Goal: Task Accomplishment & Management: Manage account settings

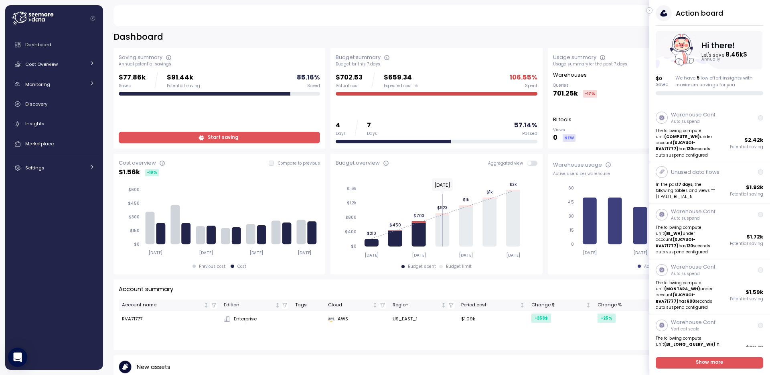
click at [650, 12] on icon "button" at bounding box center [650, 11] width 4 height 10
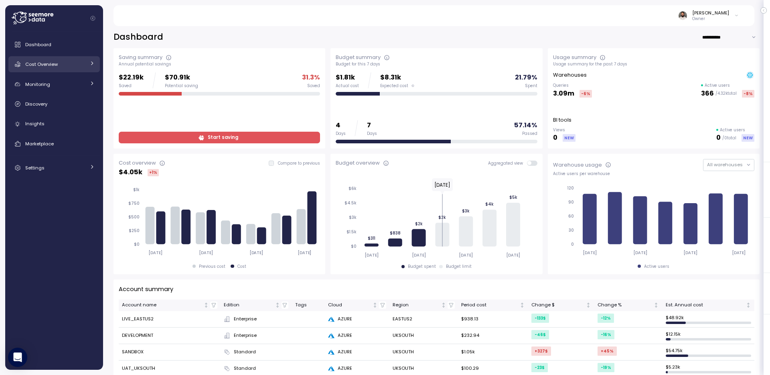
click at [73, 67] on div "Cost Overview" at bounding box center [55, 64] width 60 height 8
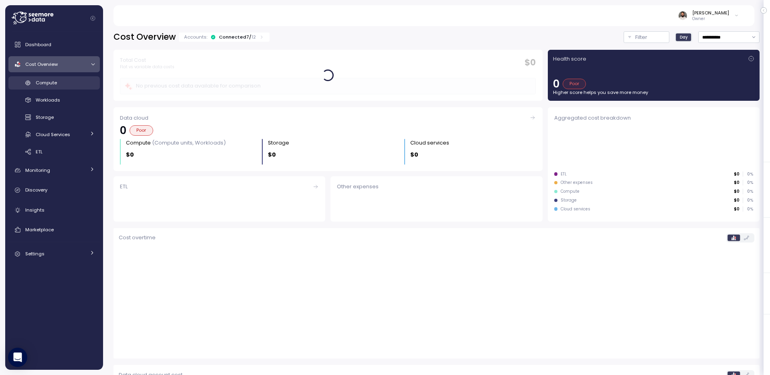
click at [77, 80] on div "Compute" at bounding box center [65, 83] width 59 height 8
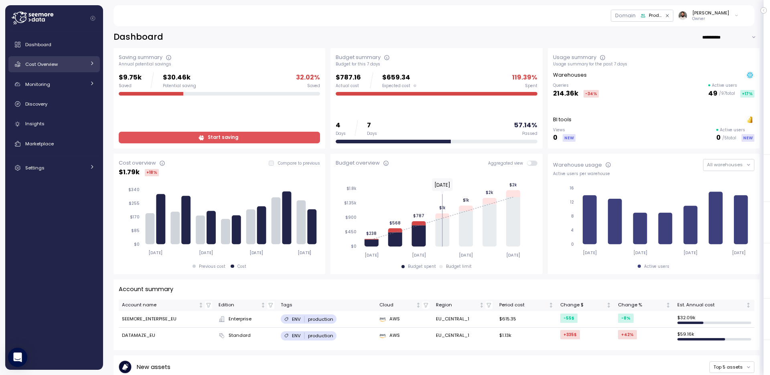
click at [79, 63] on div "Cost Overview" at bounding box center [55, 64] width 60 height 8
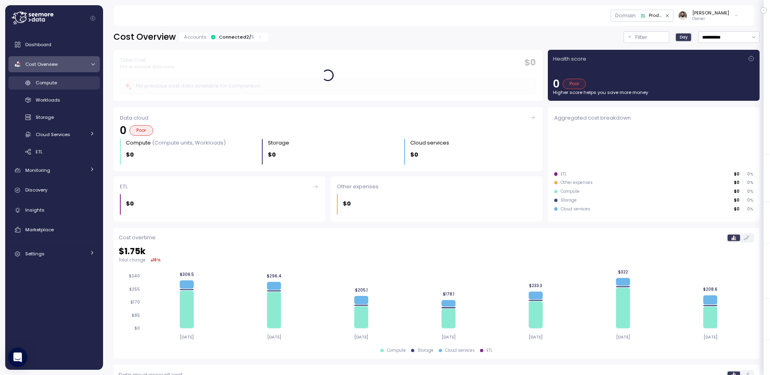
click at [83, 78] on link "Compute" at bounding box center [53, 82] width 91 height 13
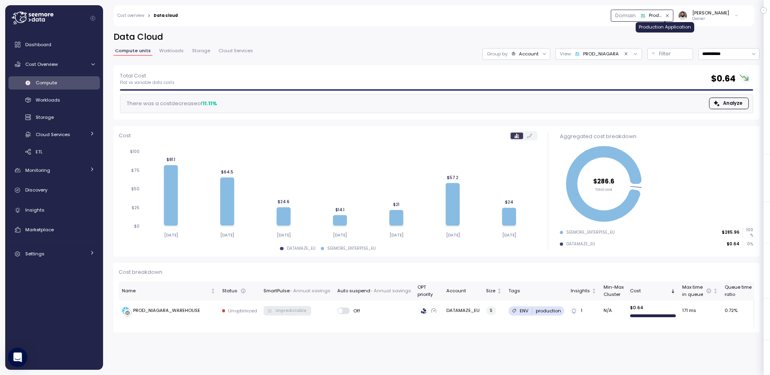
click at [662, 19] on div "Production Application" at bounding box center [655, 15] width 13 height 7
click at [659, 71] on div "Production Ingestion" at bounding box center [659, 74] width 48 height 6
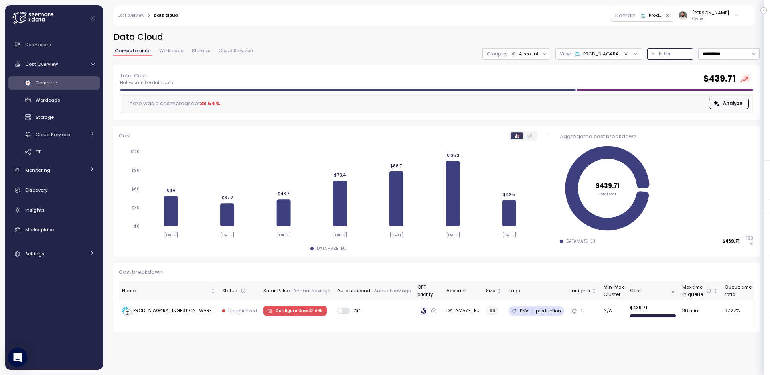
click at [675, 54] on div "Filter" at bounding box center [674, 54] width 30 height 8
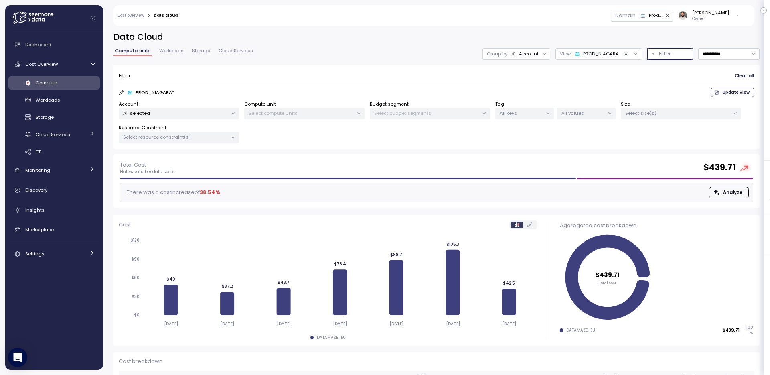
click at [273, 114] on p "Select compute units" at bounding box center [301, 113] width 105 height 6
click at [219, 108] on div "All selected" at bounding box center [179, 114] width 120 height 12
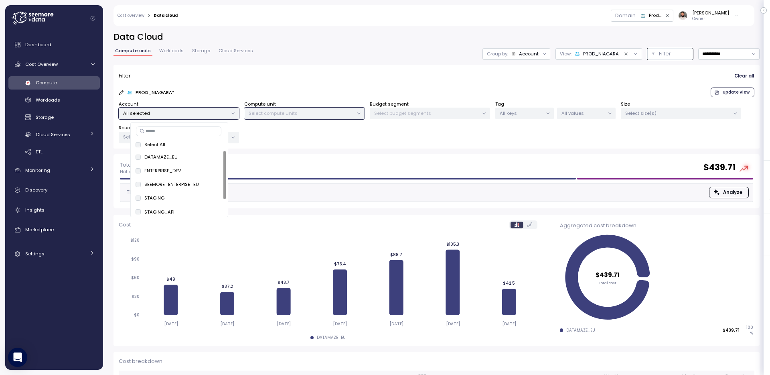
click at [230, 97] on form "Filter Clear all PROD_NIAGARA * Update View Account All selected Compute unit S…" at bounding box center [437, 106] width 636 height 73
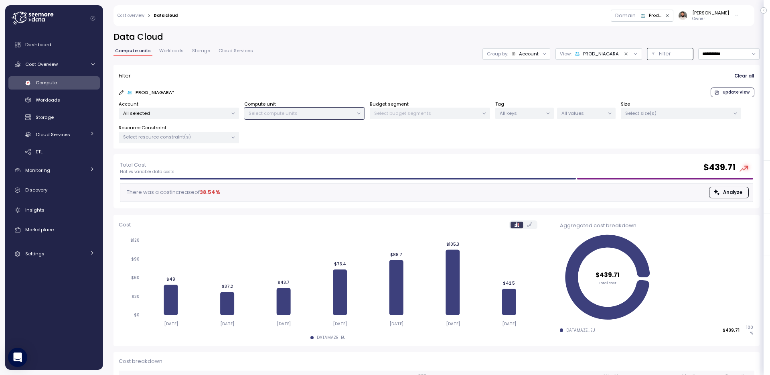
click at [625, 53] on icon "Clear value" at bounding box center [626, 53] width 3 height 3
click at [661, 16] on div "Production Ingestion" at bounding box center [655, 15] width 13 height 7
click at [662, 66] on div "Production Application" at bounding box center [661, 63] width 52 height 6
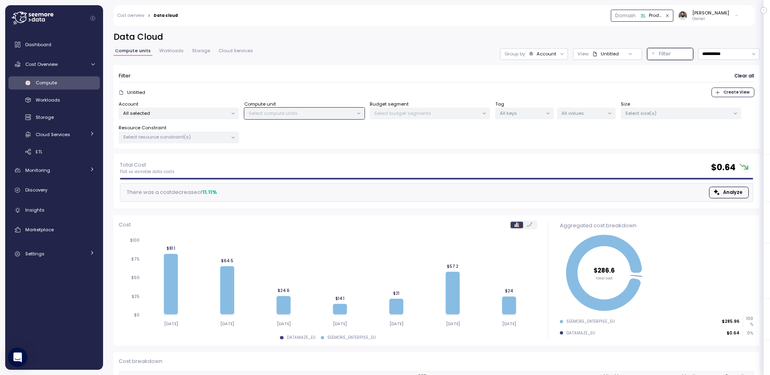
click at [646, 14] on icon "button" at bounding box center [643, 15] width 5 height 5
click at [660, 87] on div "Artlist Domain" at bounding box center [652, 84] width 76 height 10
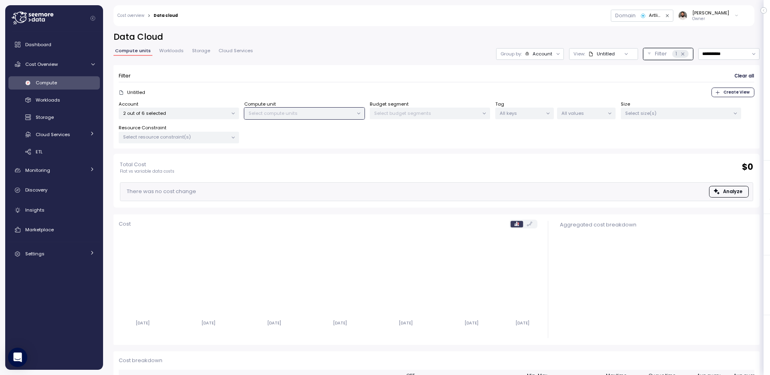
click at [163, 49] on span "Workloads" at bounding box center [171, 51] width 24 height 4
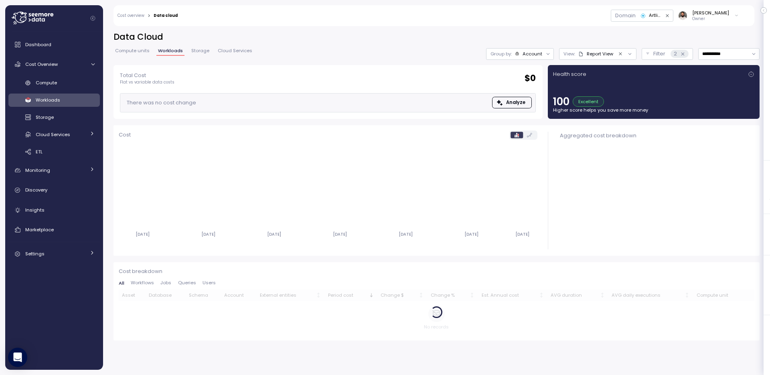
click at [620, 52] on icon "Clear value" at bounding box center [620, 53] width 5 height 5
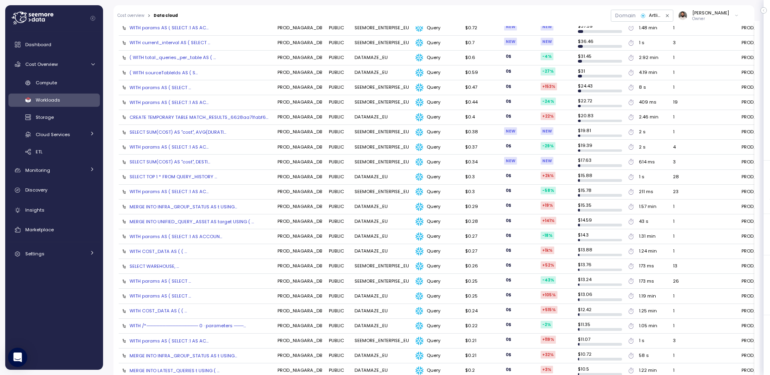
scroll to position [681, 0]
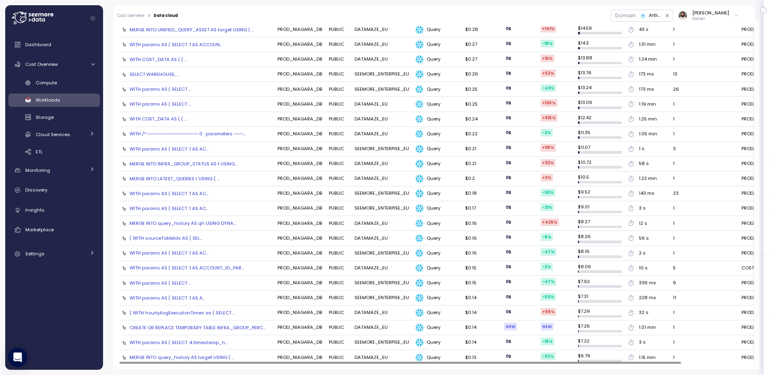
click at [176, 236] on div "( WITH sourceTableIds AS ( SEL..." at bounding box center [166, 238] width 73 height 6
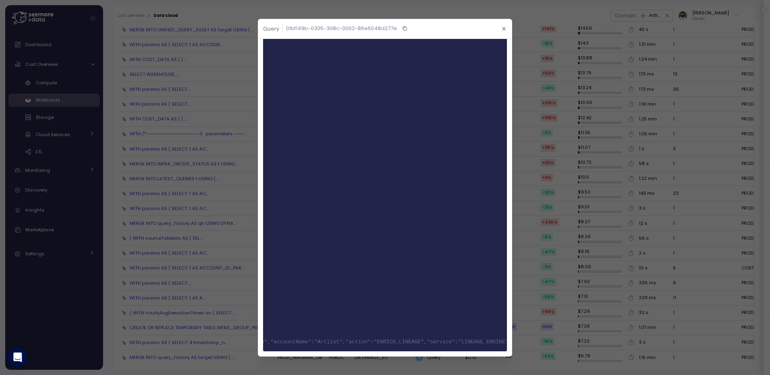
scroll to position [0, 0]
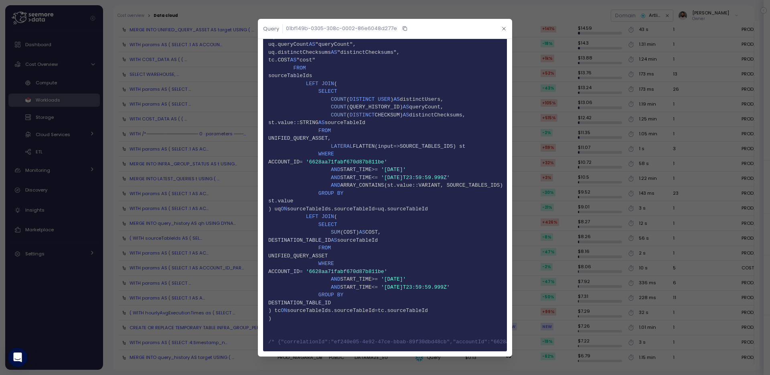
click at [503, 32] on button "button" at bounding box center [504, 28] width 9 height 9
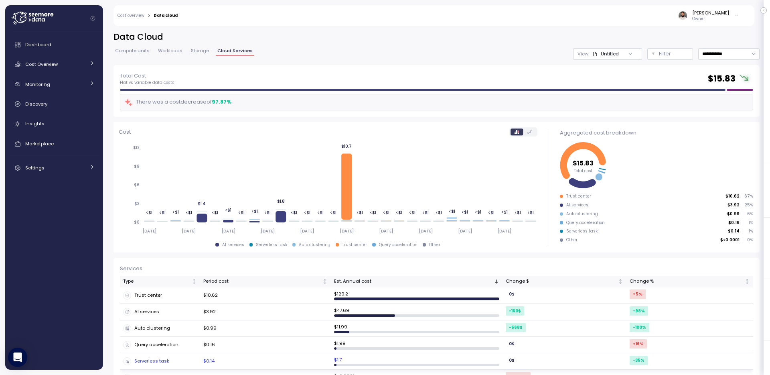
scroll to position [23, 0]
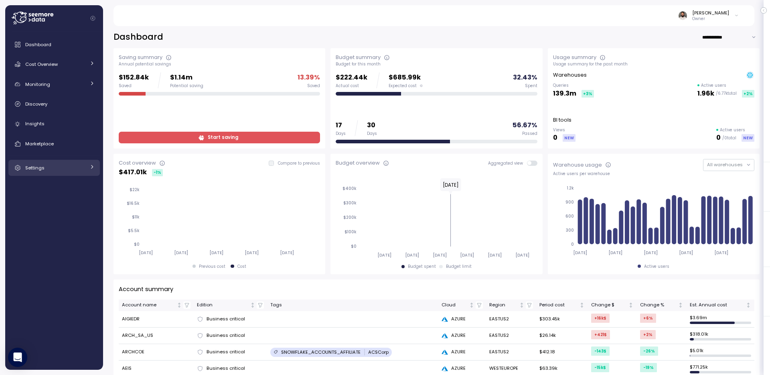
click at [90, 172] on link "Settings" at bounding box center [53, 168] width 91 height 16
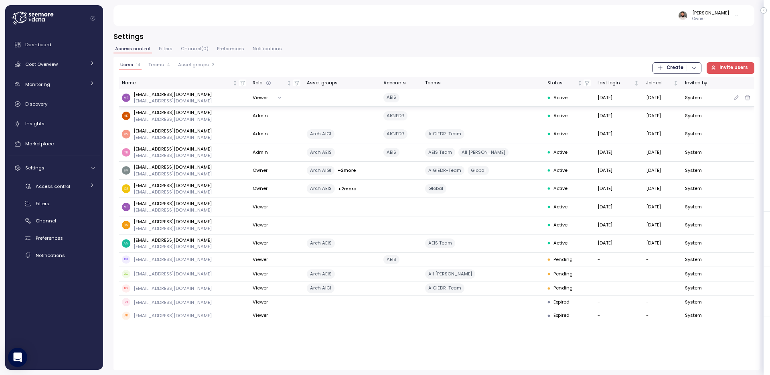
click at [171, 95] on p "[EMAIL_ADDRESS][DOMAIN_NAME]" at bounding box center [173, 94] width 78 height 6
copy p "[EMAIL_ADDRESS][DOMAIN_NAME]"
click at [81, 65] on div "Cost Overview" at bounding box center [55, 64] width 60 height 8
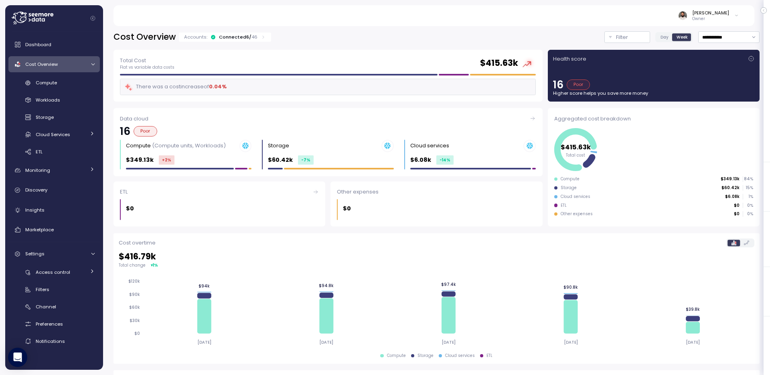
click at [221, 33] on div "Accounts: Connected 6 / 46" at bounding box center [225, 37] width 92 height 9
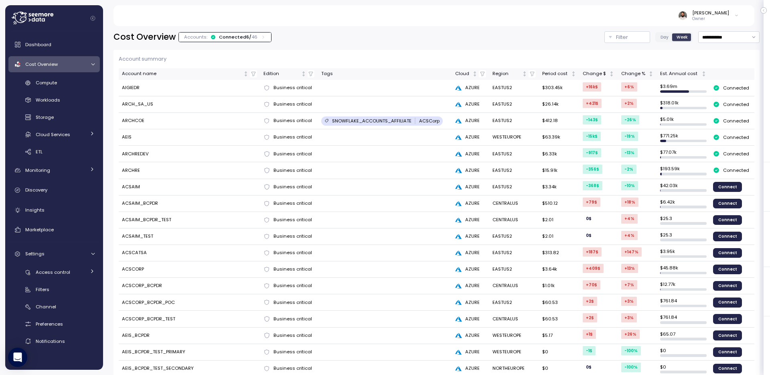
click at [223, 35] on div "Connected 6 / 46" at bounding box center [238, 37] width 39 height 6
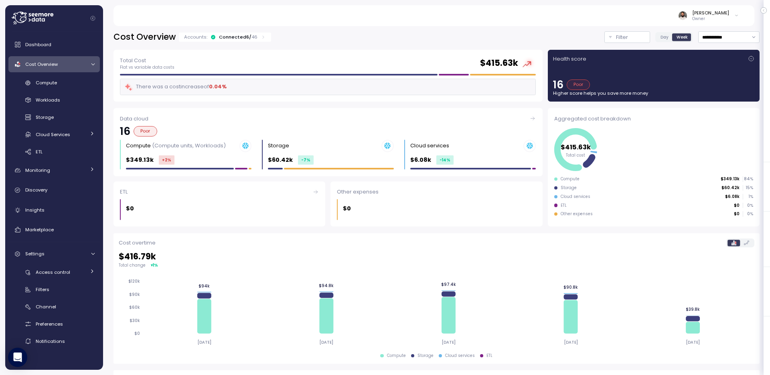
click at [666, 40] on label "Day" at bounding box center [665, 36] width 16 height 7
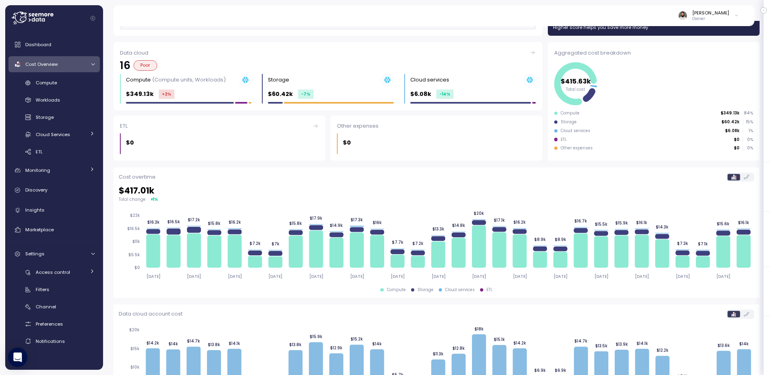
scroll to position [67, 0]
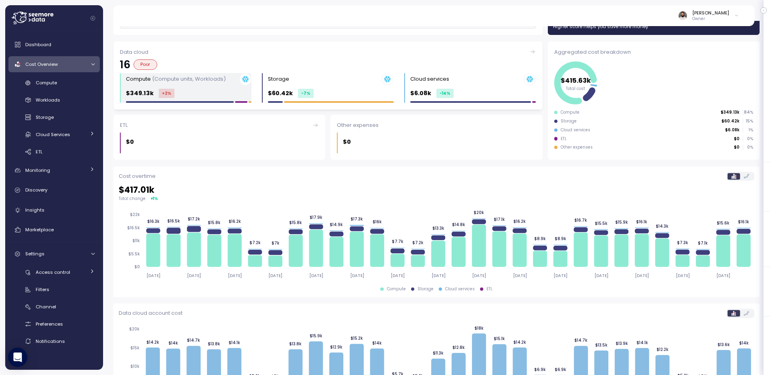
click at [208, 86] on div "Compute (Compute units, Workloads) $349.13k +2 %" at bounding box center [189, 88] width 126 height 30
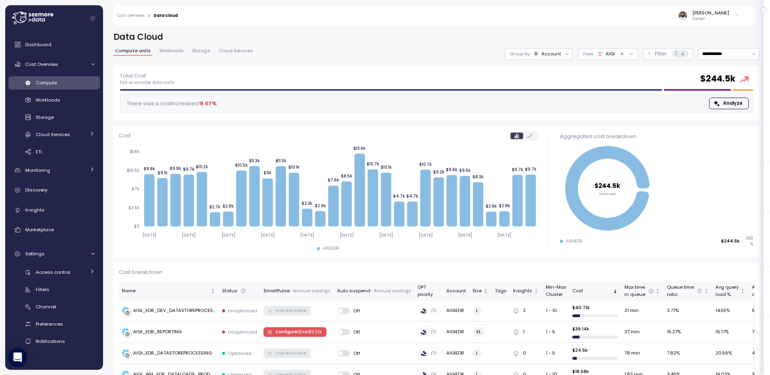
click at [604, 56] on div "AIGI" at bounding box center [606, 54] width 18 height 6
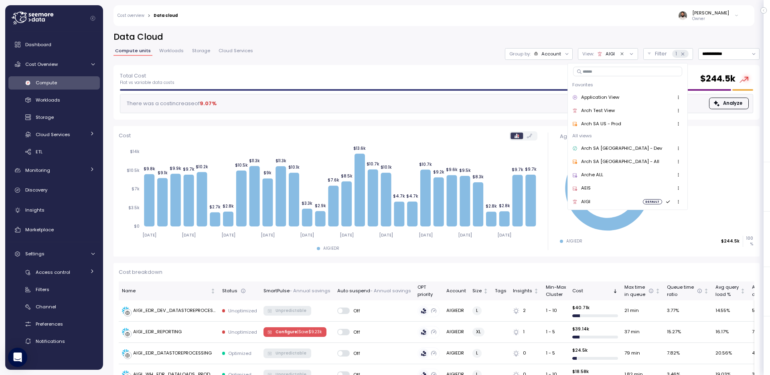
click at [596, 36] on h2 "Data Cloud" at bounding box center [437, 37] width 646 height 12
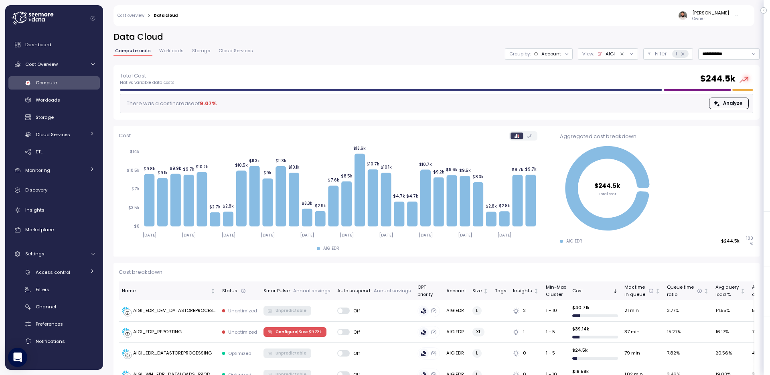
click at [709, 13] on div "[PERSON_NAME]" at bounding box center [711, 13] width 37 height 6
click at [520, 23] on div "[PERSON_NAME] Owner" at bounding box center [463, 15] width 561 height 21
click at [71, 275] on div "Access control" at bounding box center [61, 272] width 50 height 8
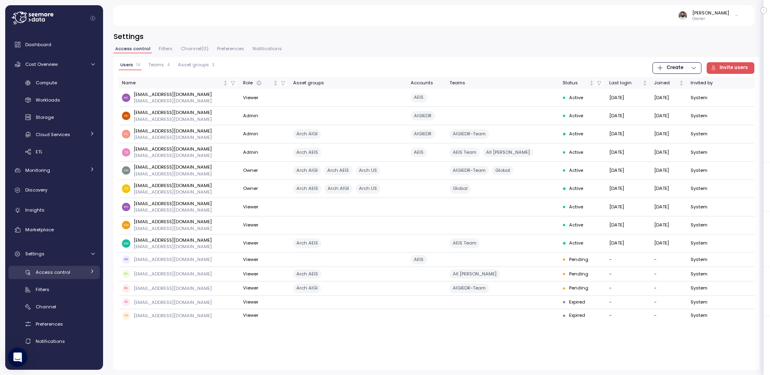
click at [71, 275] on div "Access control" at bounding box center [61, 272] width 50 height 8
click at [65, 83] on div "Compute" at bounding box center [65, 83] width 59 height 8
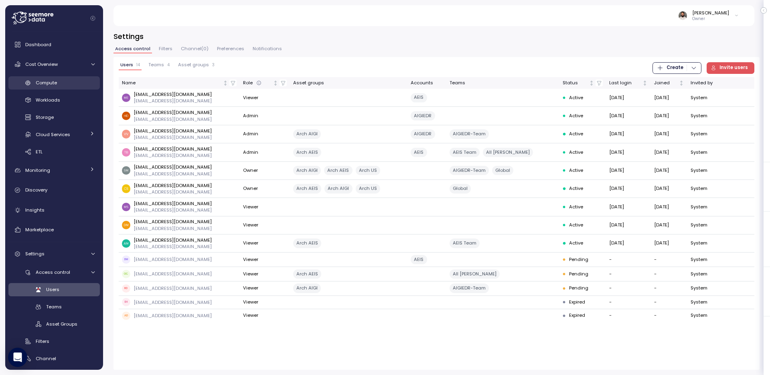
click at [65, 83] on div "Compute" at bounding box center [65, 83] width 59 height 8
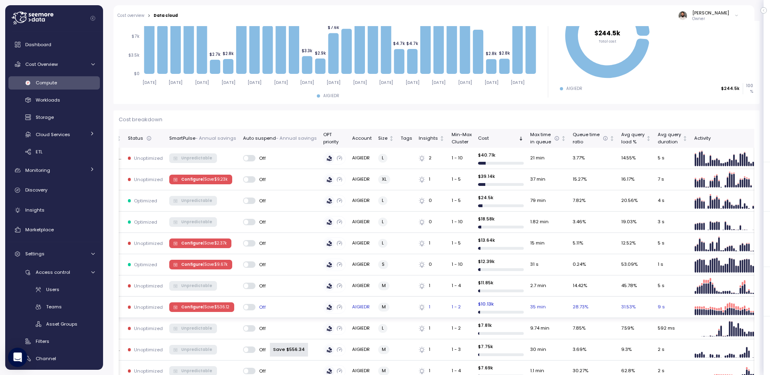
scroll to position [153, 0]
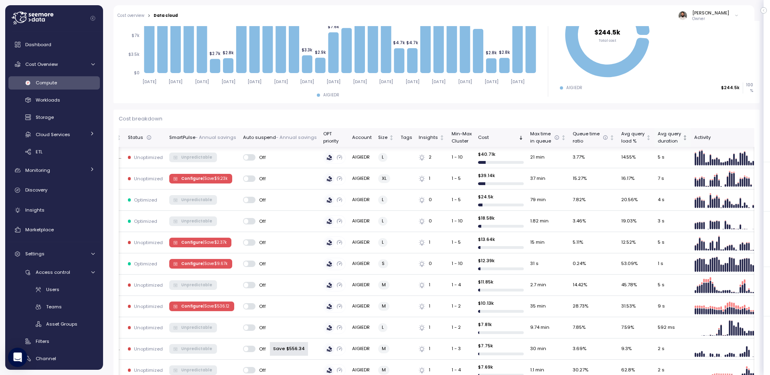
click at [683, 137] on icon "Not sorted" at bounding box center [686, 138] width 6 height 6
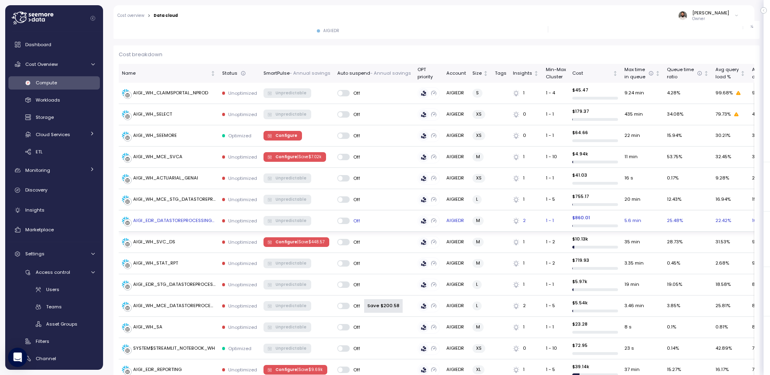
scroll to position [83, 0]
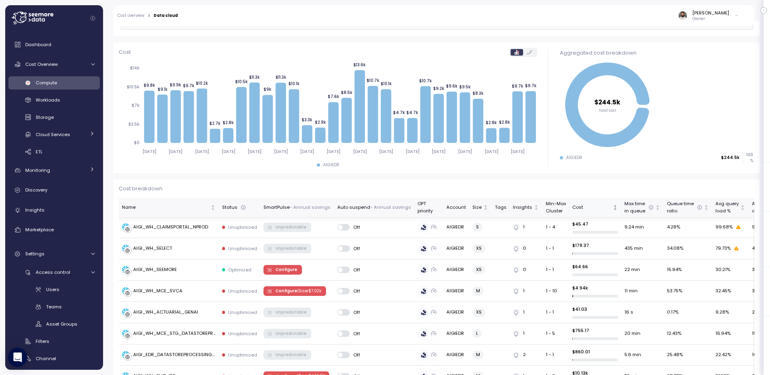
click at [589, 208] on div "Cost" at bounding box center [592, 207] width 39 height 7
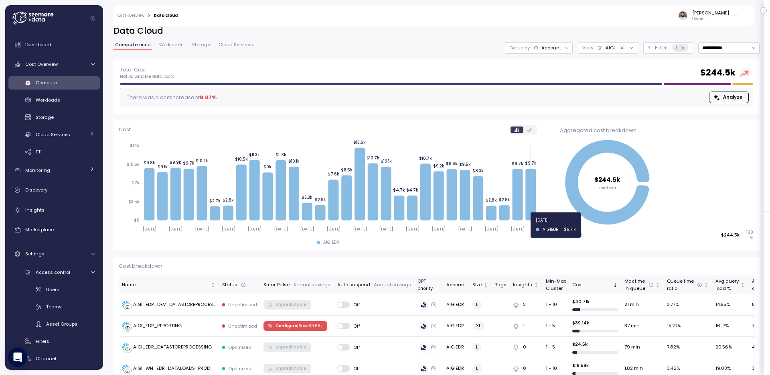
scroll to position [6, 0]
click at [618, 22] on div "[PERSON_NAME] Owner" at bounding box center [463, 15] width 561 height 21
click at [717, 15] on div "[PERSON_NAME]" at bounding box center [711, 13] width 37 height 6
click at [656, 15] on div "[PERSON_NAME] Owner" at bounding box center [463, 15] width 561 height 21
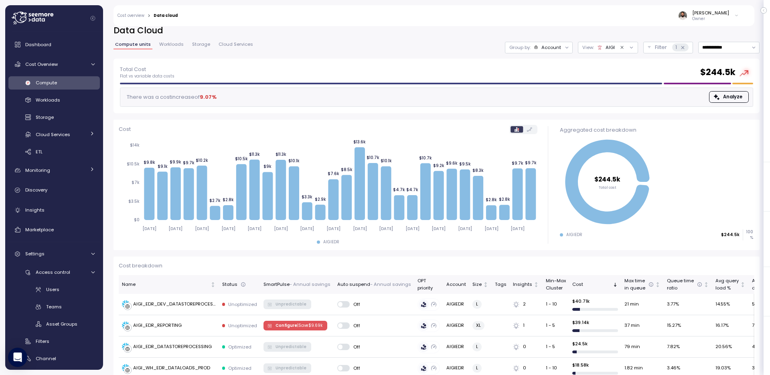
click at [647, 23] on div "[PERSON_NAME] Owner" at bounding box center [463, 15] width 561 height 21
click at [736, 15] on icon at bounding box center [737, 15] width 2 height 1
click at [22, 21] on icon at bounding box center [19, 17] width 15 height 11
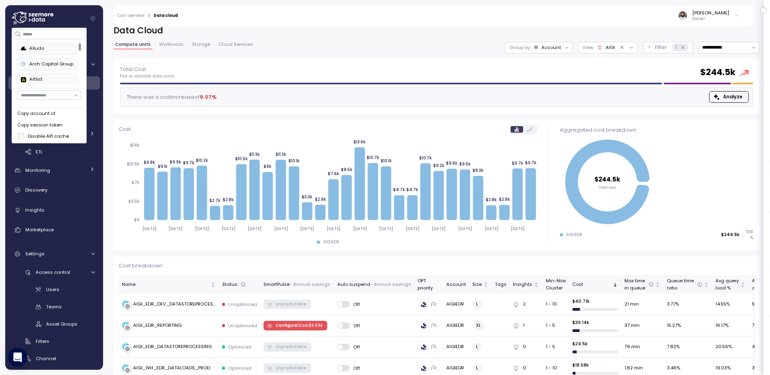
click at [63, 96] on input "button" at bounding box center [49, 95] width 64 height 10
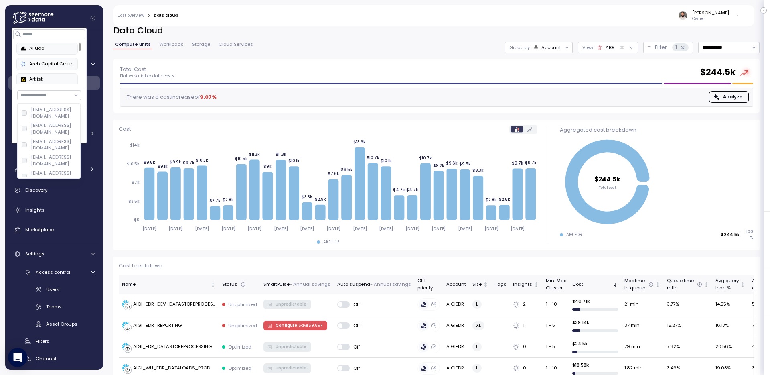
click at [68, 99] on input "button" at bounding box center [49, 95] width 64 height 10
click at [66, 94] on input "button" at bounding box center [49, 95] width 64 height 10
click at [56, 170] on div "[EMAIL_ADDRESS][DOMAIN_NAME]" at bounding box center [54, 176] width 46 height 13
type input "**********"
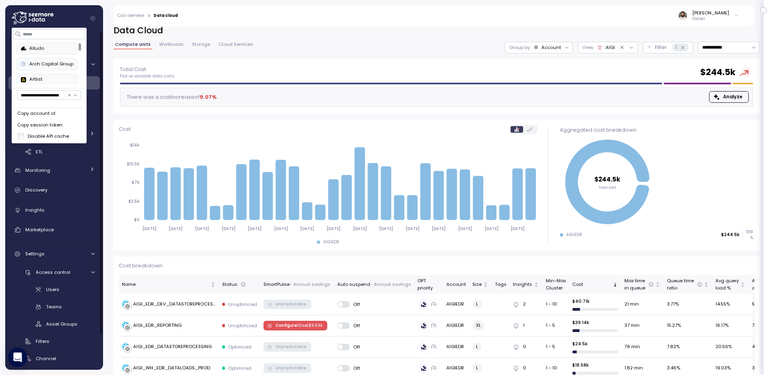
click at [298, 16] on div "[PERSON_NAME] Owner" at bounding box center [463, 15] width 561 height 21
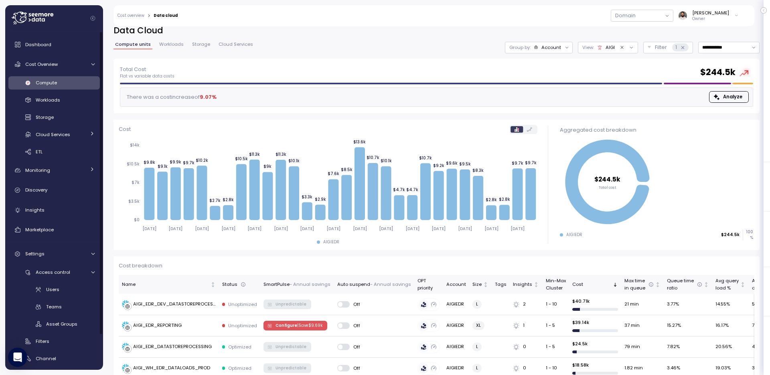
click at [666, 21] on div "Domain Guy Biecher Owner" at bounding box center [463, 15] width 561 height 21
click at [666, 17] on button "button" at bounding box center [642, 16] width 63 height 12
click at [663, 41] on div "Aii Enterprise Reporting" at bounding box center [660, 42] width 53 height 6
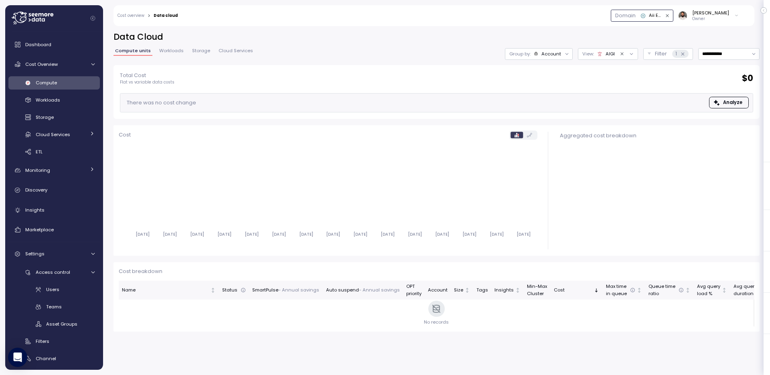
click at [622, 54] on icon "Clear value" at bounding box center [622, 53] width 5 height 5
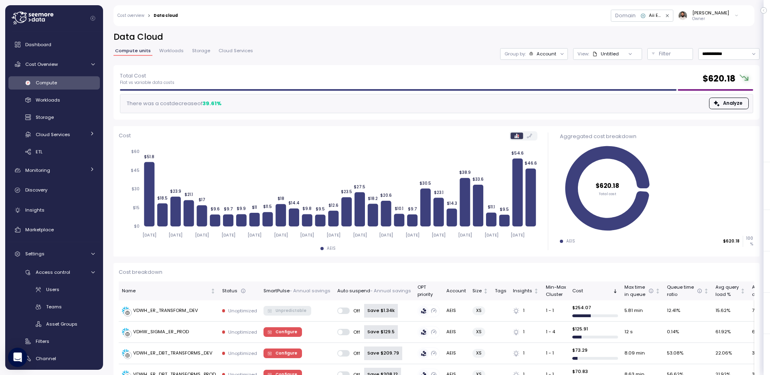
click at [625, 51] on div at bounding box center [630, 53] width 23 height 11
click at [616, 52] on div "Untitled" at bounding box center [610, 54] width 18 height 6
click at [616, 34] on h2 "Data Cloud" at bounding box center [437, 37] width 646 height 12
click at [554, 57] on div "Group by: Account" at bounding box center [534, 54] width 68 height 12
click at [674, 58] on div "Filter" at bounding box center [674, 54] width 30 height 8
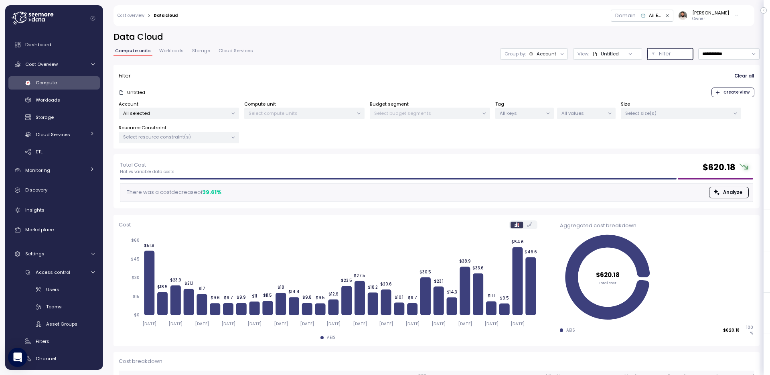
click at [205, 113] on p "All selected" at bounding box center [175, 113] width 105 height 6
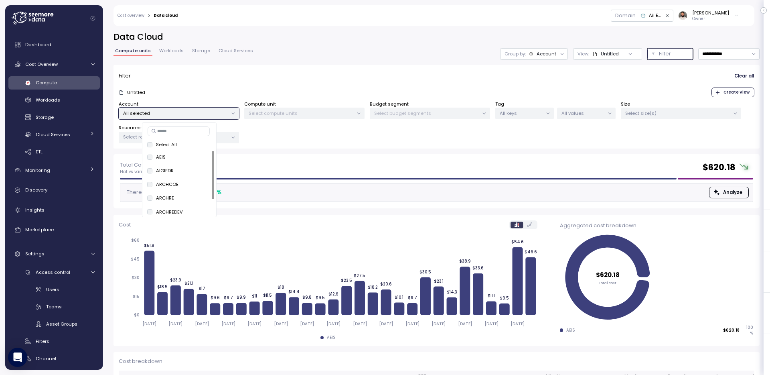
click at [310, 108] on div "Select compute units" at bounding box center [304, 114] width 120 height 12
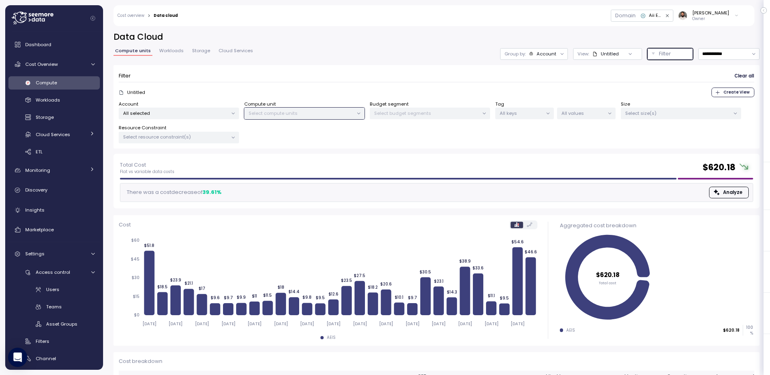
click at [226, 112] on p "All selected" at bounding box center [175, 113] width 105 height 6
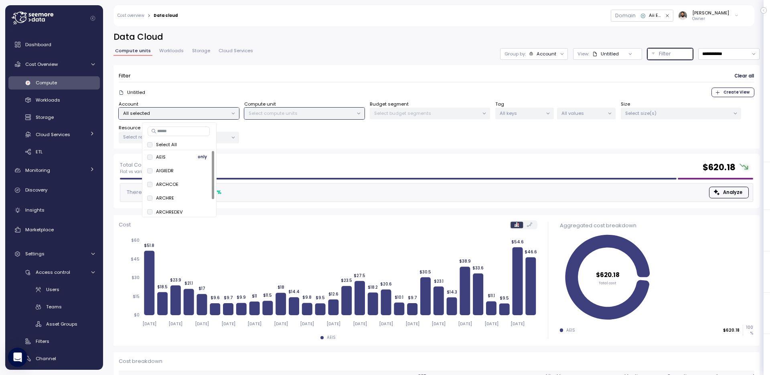
click at [205, 155] on span "only" at bounding box center [202, 156] width 9 height 9
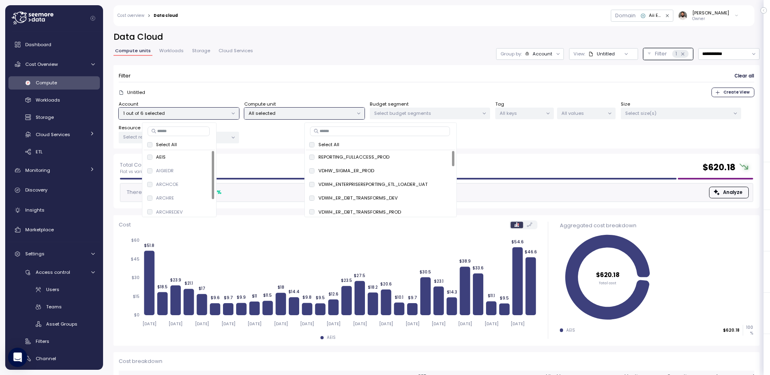
click at [388, 72] on div "Filter Clear all" at bounding box center [437, 76] width 636 height 12
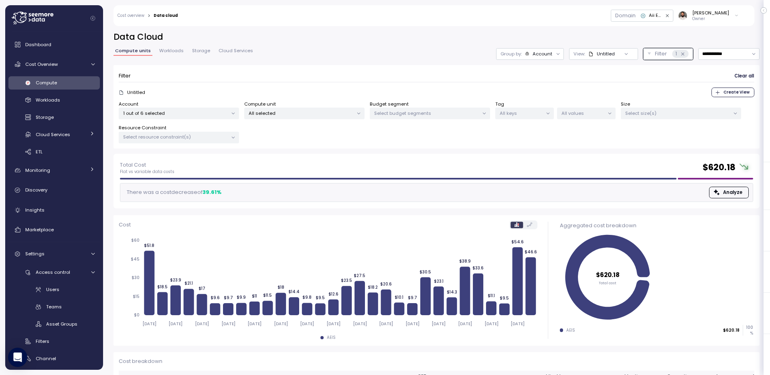
click at [581, 55] on p "View:" at bounding box center [580, 54] width 12 height 6
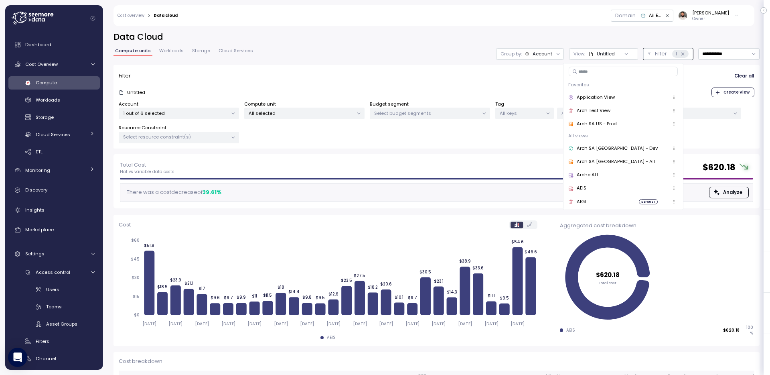
click at [545, 57] on div "Group by: Account" at bounding box center [530, 54] width 68 height 12
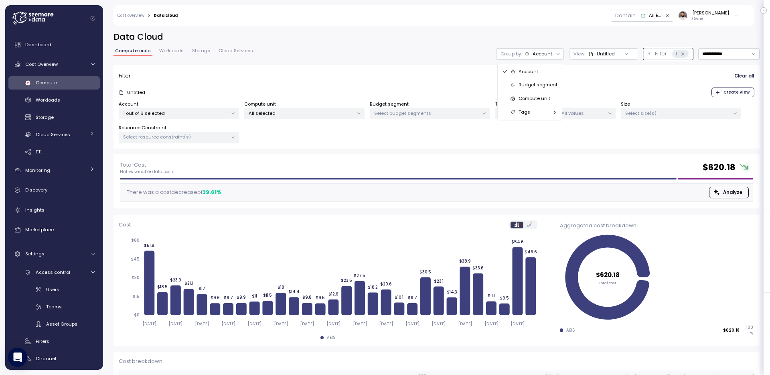
click at [544, 97] on p "Compute unit" at bounding box center [535, 98] width 32 height 6
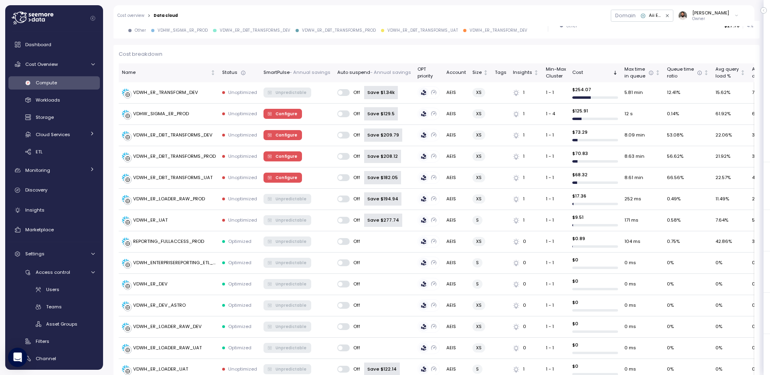
scroll to position [51, 0]
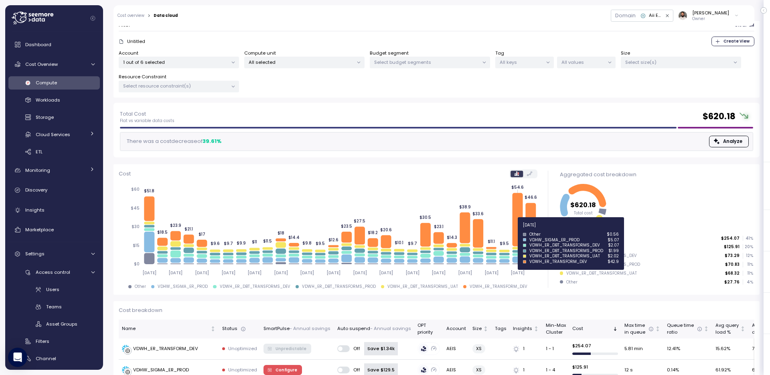
click at [516, 229] on icon at bounding box center [517, 219] width 10 height 53
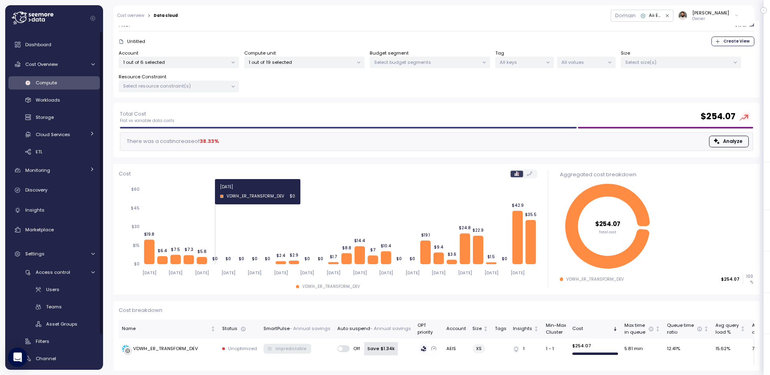
scroll to position [52, 0]
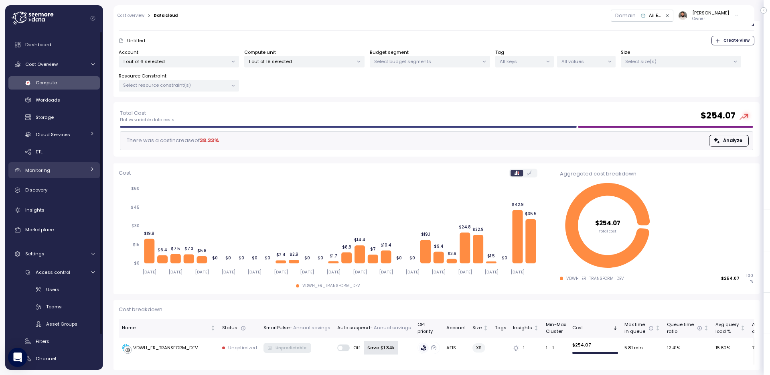
click at [63, 167] on div "Monitoring" at bounding box center [55, 170] width 60 height 8
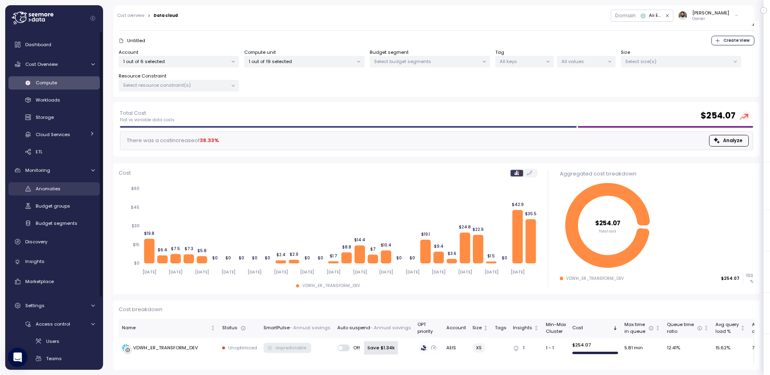
click at [72, 194] on link "Anomalies" at bounding box center [53, 188] width 91 height 13
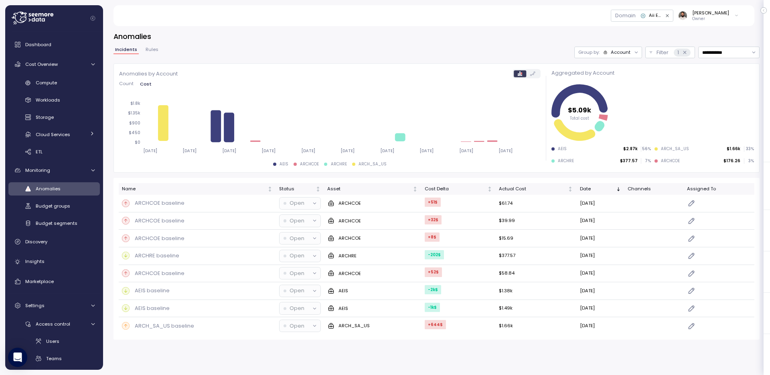
click at [619, 46] on div "**********" at bounding box center [437, 185] width 646 height 308
click at [619, 51] on div "Account" at bounding box center [621, 52] width 20 height 6
click at [640, 17] on div "Domain" at bounding box center [625, 15] width 29 height 11
click at [640, 14] on div "Domain" at bounding box center [625, 15] width 29 height 11
click at [636, 14] on div "Domain" at bounding box center [626, 16] width 20 height 8
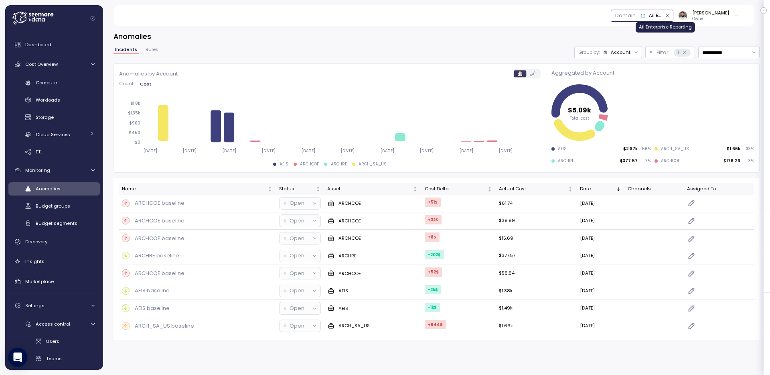
click at [662, 15] on div "Aii Enterprise Reporting" at bounding box center [655, 15] width 13 height 7
click at [652, 52] on div "Aii Enterprise Data" at bounding box center [655, 52] width 42 height 6
click at [619, 53] on div "Account" at bounding box center [621, 52] width 20 height 6
click at [620, 82] on p "Compute unit" at bounding box center [615, 83] width 32 height 6
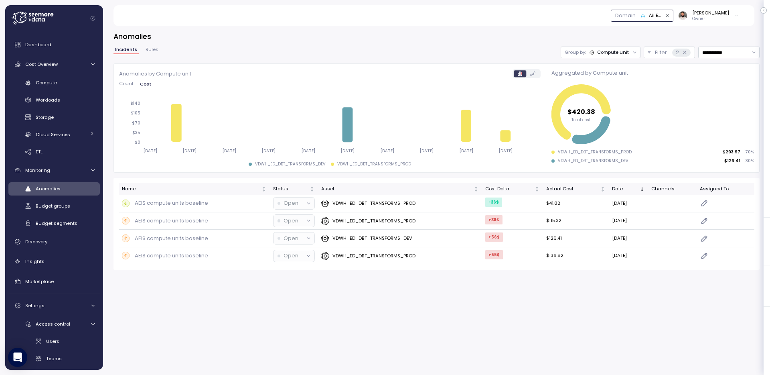
click at [654, 11] on button "Aii Enterprise Data" at bounding box center [642, 16] width 63 height 12
click at [646, 42] on div "Aii Enterprise Reporting" at bounding box center [660, 42] width 53 height 6
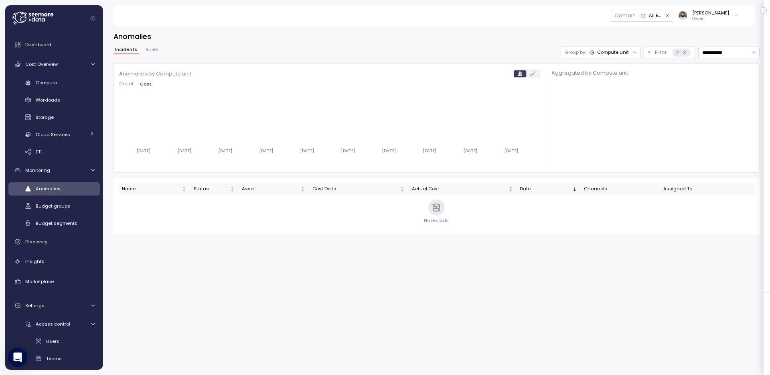
click at [636, 15] on div "Domain" at bounding box center [626, 16] width 20 height 8
click at [636, 16] on div "Domain" at bounding box center [626, 16] width 20 height 8
click at [627, 15] on div "Domain" at bounding box center [626, 16] width 20 height 8
click at [662, 17] on div "Aii Enterprise Reporting" at bounding box center [655, 15] width 13 height 7
click at [649, 51] on div "Aii Enterprise Data" at bounding box center [655, 52] width 42 height 6
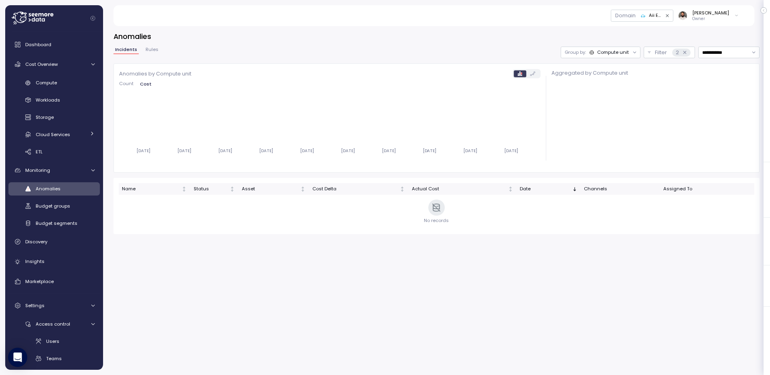
click at [563, 18] on div "Domain Aii Enterprise Data Guy Biecher Owner" at bounding box center [434, 15] width 622 height 21
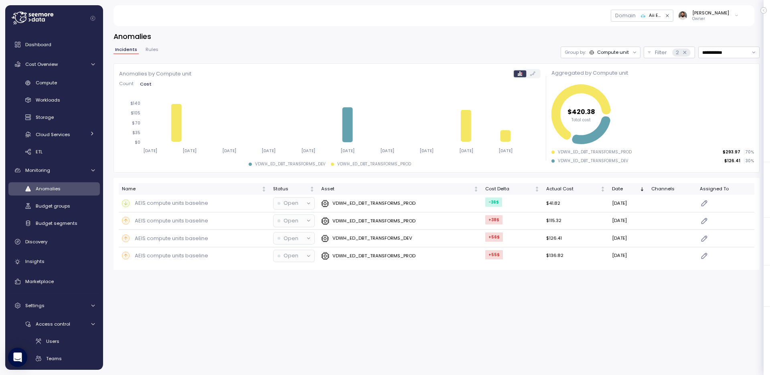
click at [727, 16] on p "Owner" at bounding box center [711, 19] width 37 height 6
click at [528, 28] on div "**********" at bounding box center [436, 198] width 667 height 354
click at [70, 83] on div "Compute" at bounding box center [65, 83] width 59 height 8
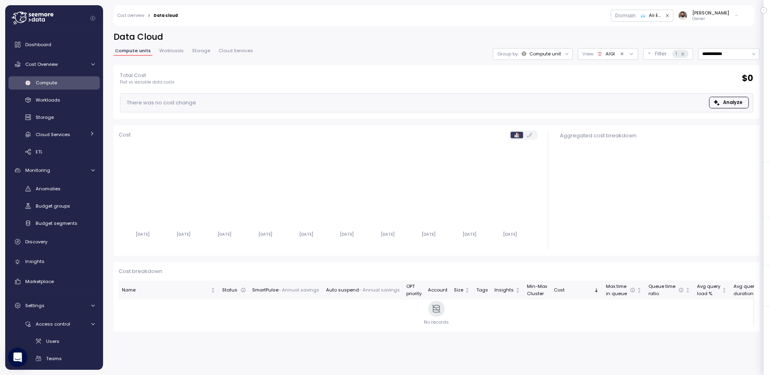
click at [621, 53] on icon "Clear value" at bounding box center [622, 53] width 5 height 5
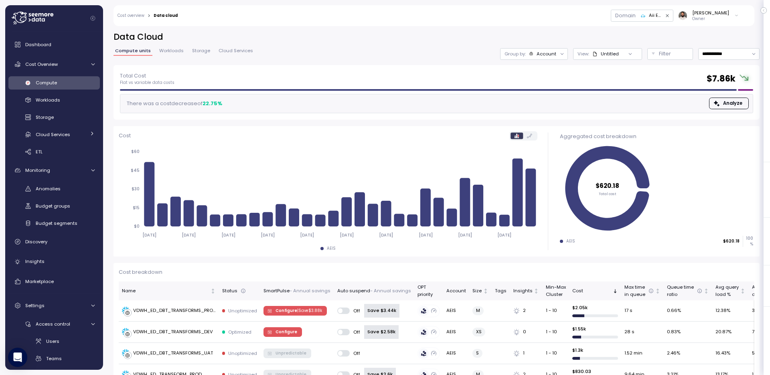
click at [621, 53] on div at bounding box center [630, 53] width 23 height 11
click at [611, 54] on div "Untitled" at bounding box center [610, 54] width 18 height 6
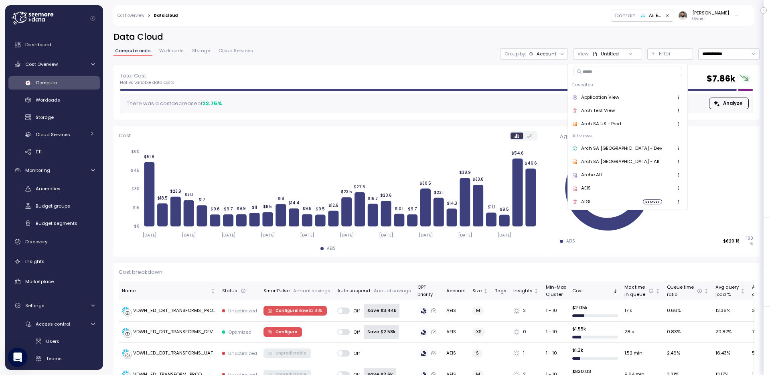
click at [674, 201] on button "button" at bounding box center [678, 201] width 9 height 9
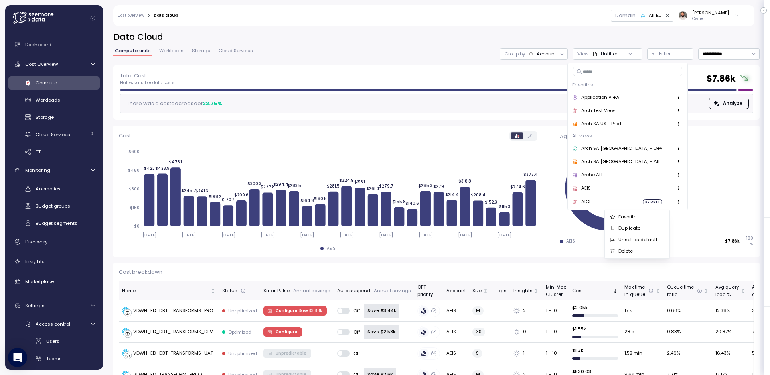
click at [642, 240] on div "Unset as default" at bounding box center [641, 239] width 45 height 7
click at [608, 18] on div "Domain Aii Enterprise Data Guy Biecher Owner" at bounding box center [463, 15] width 561 height 21
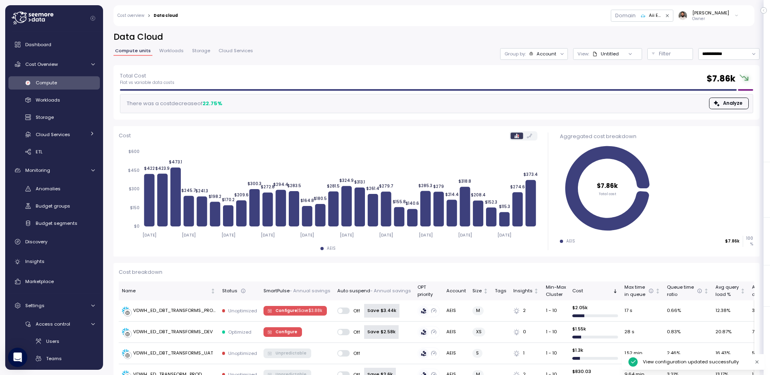
click at [632, 55] on div at bounding box center [630, 53] width 23 height 11
click at [628, 55] on icon at bounding box center [630, 53] width 5 height 5
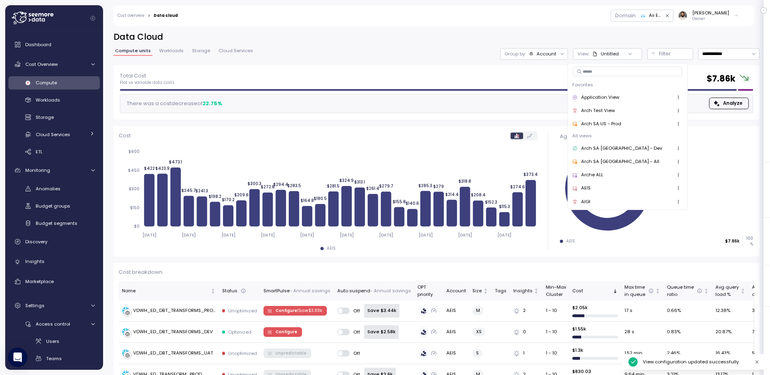
click at [632, 37] on h2 "Data Cloud" at bounding box center [437, 37] width 646 height 12
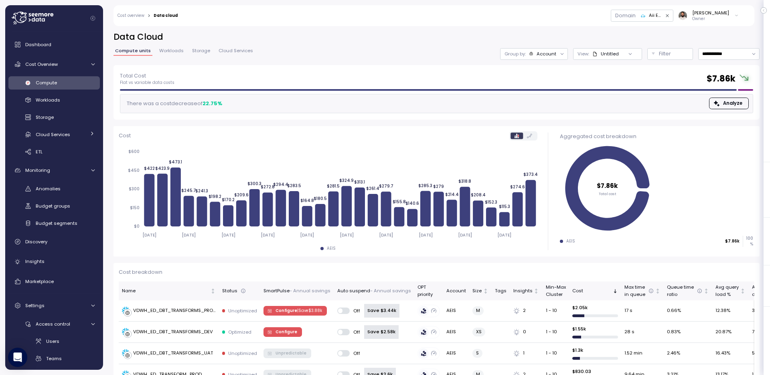
click at [620, 55] on div at bounding box center [630, 53] width 23 height 11
click at [620, 51] on div at bounding box center [630, 53] width 23 height 11
click at [598, 56] on div "Untitled" at bounding box center [606, 54] width 26 height 6
click at [609, 30] on div "**********" at bounding box center [436, 198] width 667 height 354
click at [675, 57] on div "Filter" at bounding box center [674, 54] width 30 height 8
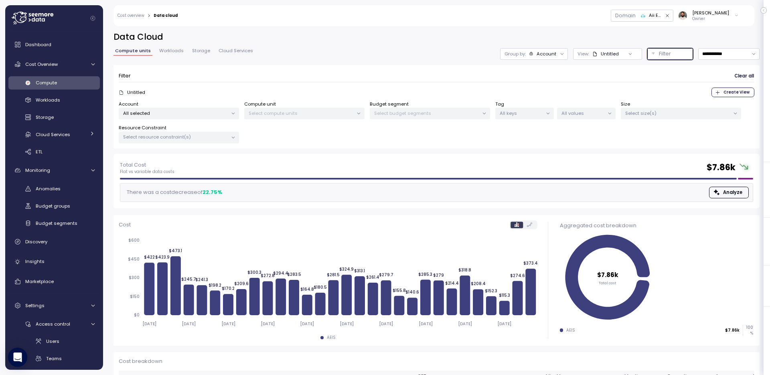
click at [172, 116] on p "All selected" at bounding box center [175, 113] width 105 height 6
click at [208, 91] on div "Untitled Create View" at bounding box center [437, 92] width 636 height 10
click at [640, 18] on div "Domain" at bounding box center [625, 15] width 29 height 11
click at [635, 17] on div "Domain" at bounding box center [626, 16] width 20 height 8
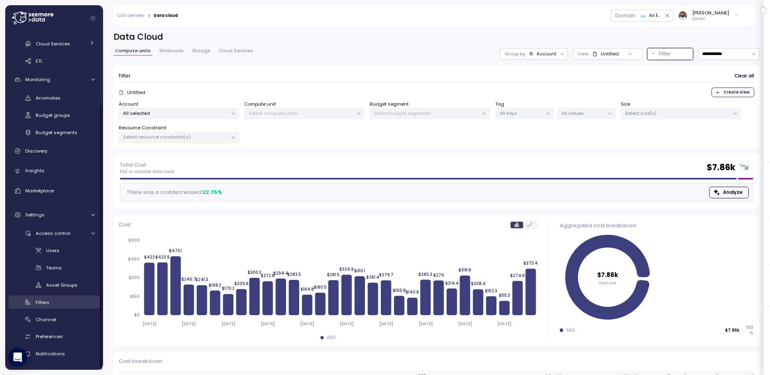
click at [62, 305] on div "Filters" at bounding box center [65, 302] width 59 height 8
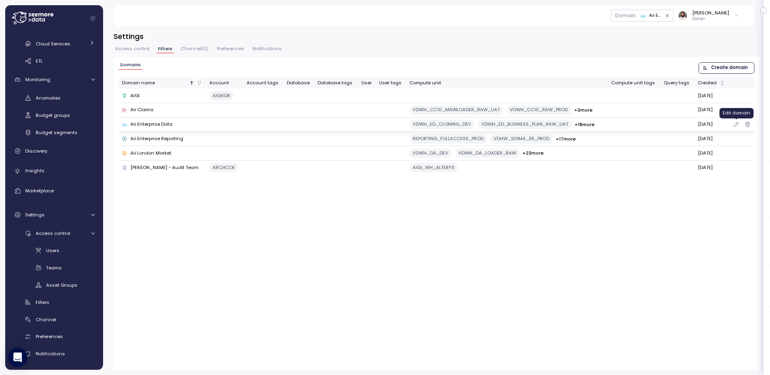
click at [734, 122] on icon "button" at bounding box center [736, 125] width 6 height 10
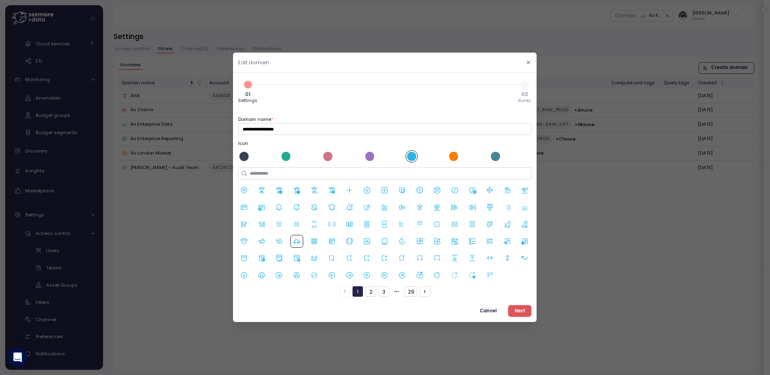
click at [529, 316] on button "Next" at bounding box center [519, 311] width 23 height 12
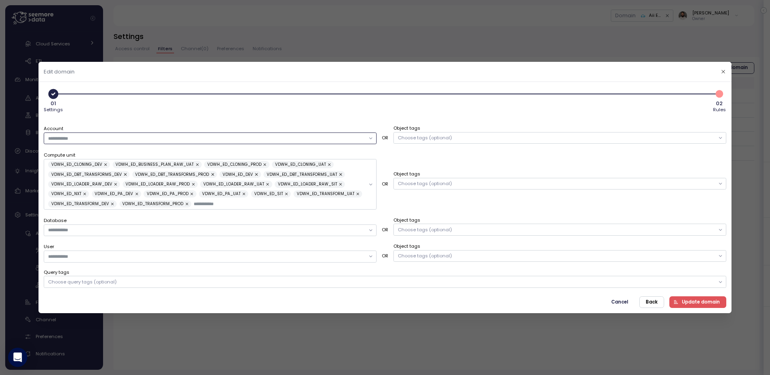
click at [275, 139] on input "Account" at bounding box center [206, 137] width 317 height 7
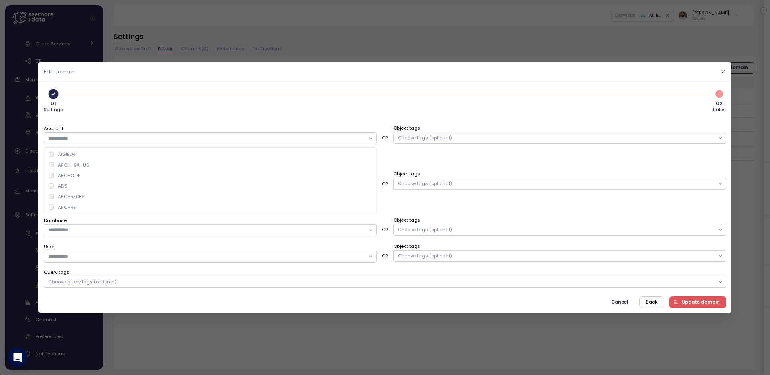
click at [406, 98] on div "01 Settings 2 02 Rules" at bounding box center [385, 100] width 683 height 27
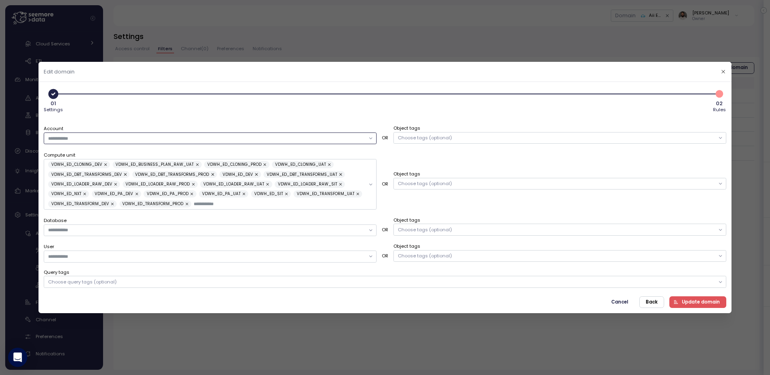
click at [343, 136] on input "Account" at bounding box center [206, 137] width 317 height 7
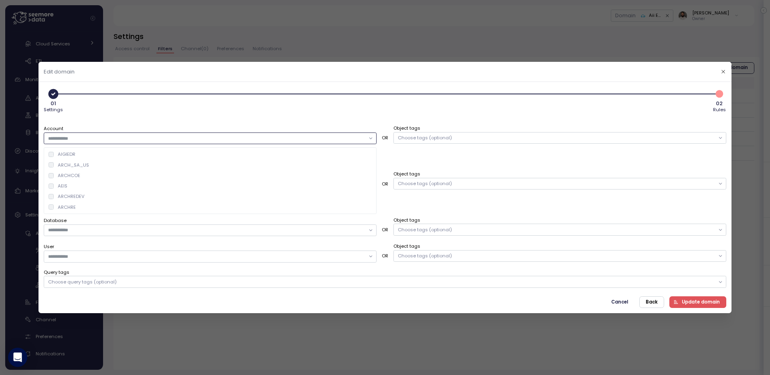
click at [128, 186] on div "AEIS" at bounding box center [210, 186] width 330 height 10
click at [192, 111] on div "01 Settings 2 02 Rules" at bounding box center [385, 100] width 683 height 27
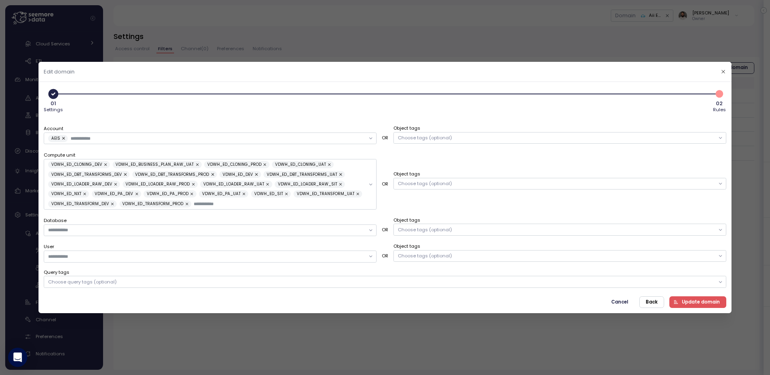
click at [699, 301] on span "Update domain" at bounding box center [701, 302] width 38 height 11
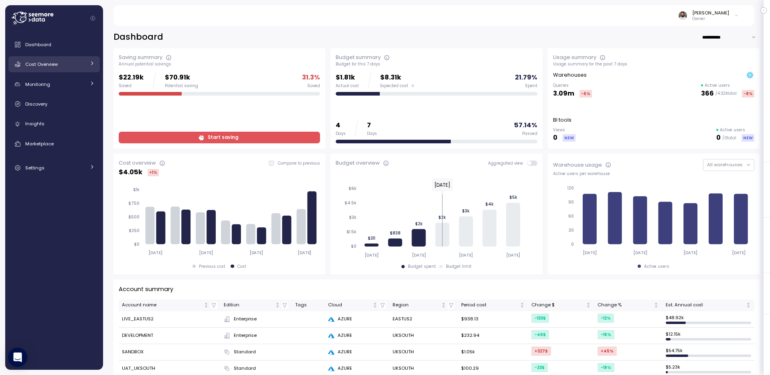
click at [72, 58] on link "Cost Overview" at bounding box center [53, 64] width 91 height 16
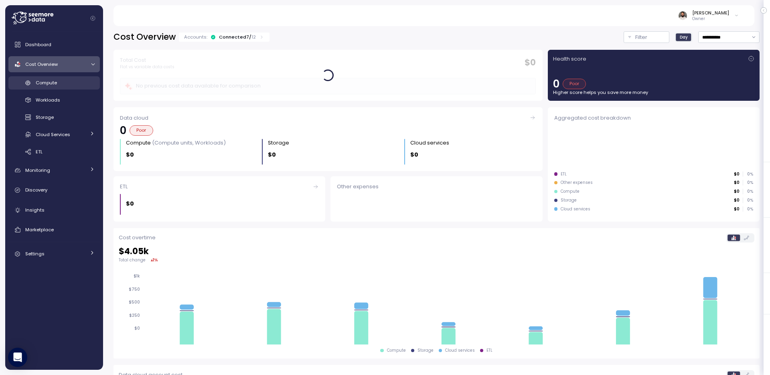
click at [65, 82] on div "Compute" at bounding box center [65, 83] width 59 height 8
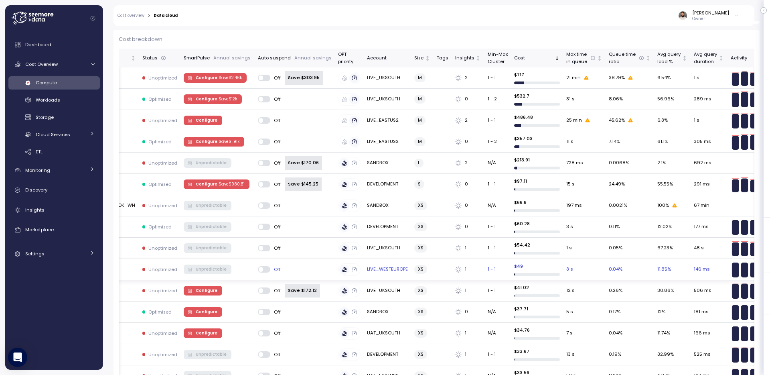
scroll to position [233, 0]
click at [75, 253] on div "Settings" at bounding box center [55, 254] width 60 height 8
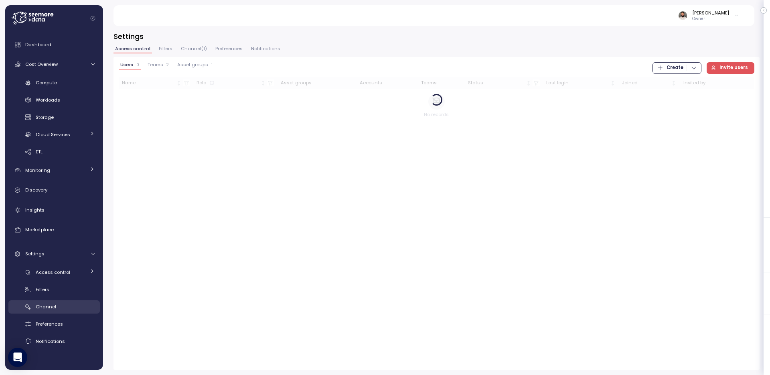
click at [65, 311] on link "Channel" at bounding box center [53, 306] width 91 height 13
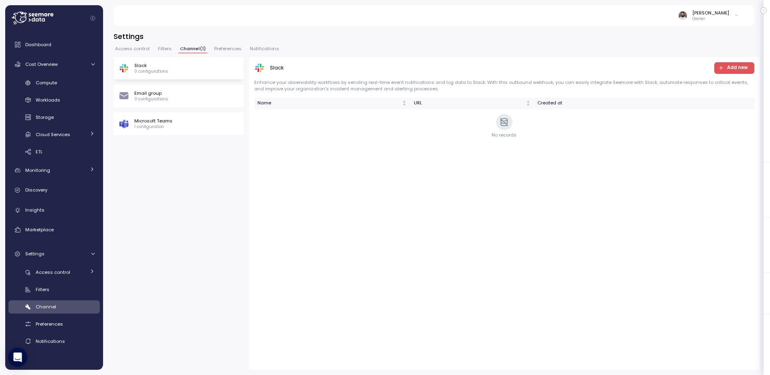
click at [250, 48] on span "Notifications" at bounding box center [264, 49] width 29 height 4
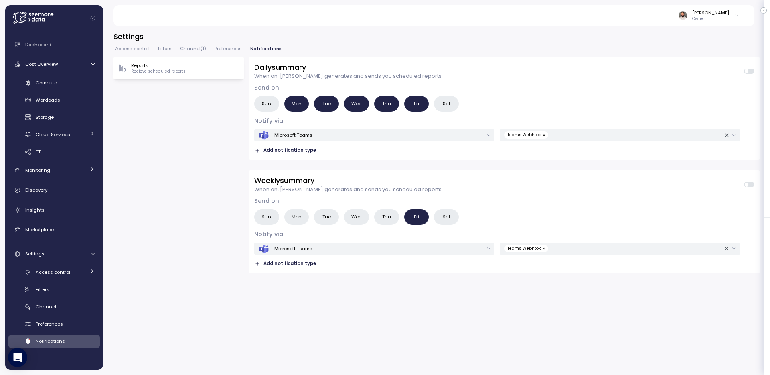
click at [306, 152] on span "Add notification type" at bounding box center [290, 150] width 53 height 8
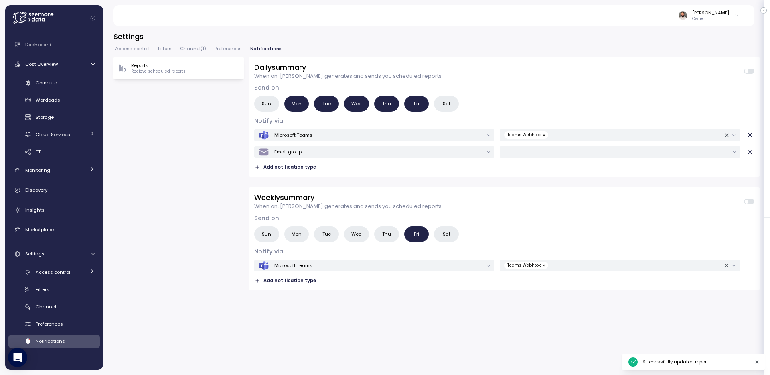
click at [748, 154] on icon "button" at bounding box center [750, 152] width 8 height 8
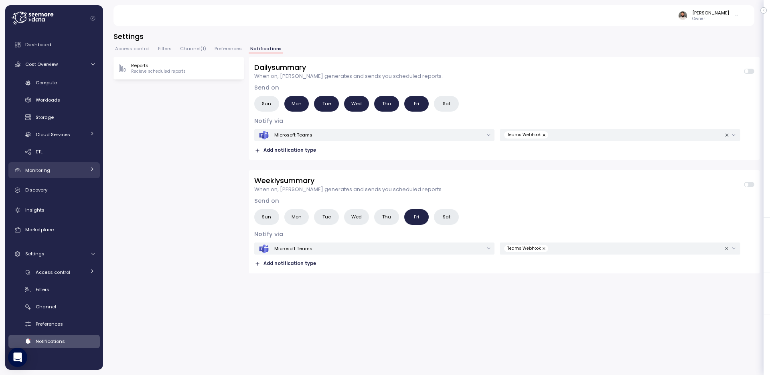
click at [79, 176] on link "Monitoring" at bounding box center [53, 170] width 91 height 16
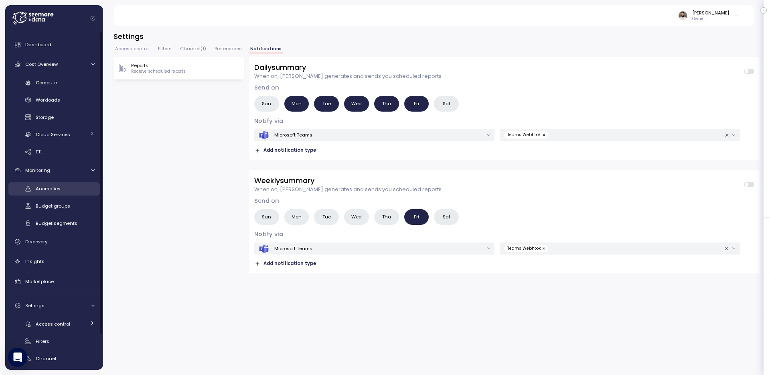
click at [69, 189] on div "Anomalies" at bounding box center [65, 189] width 59 height 8
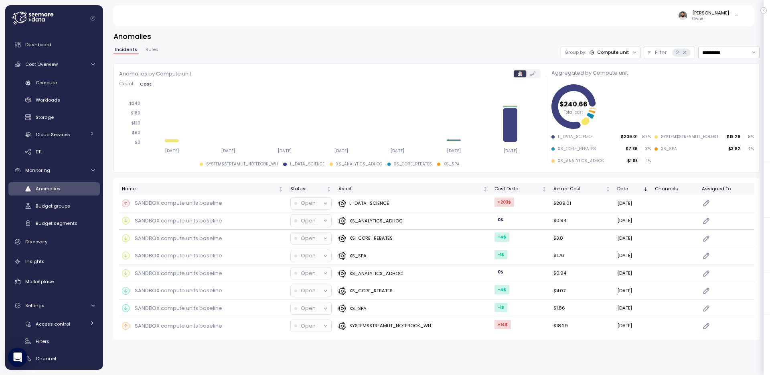
click at [154, 51] on span "Rules" at bounding box center [152, 49] width 13 height 4
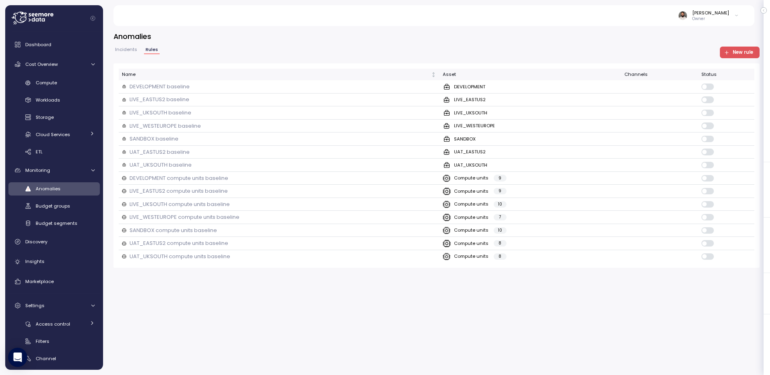
click at [743, 51] on span "New rule" at bounding box center [743, 52] width 20 height 11
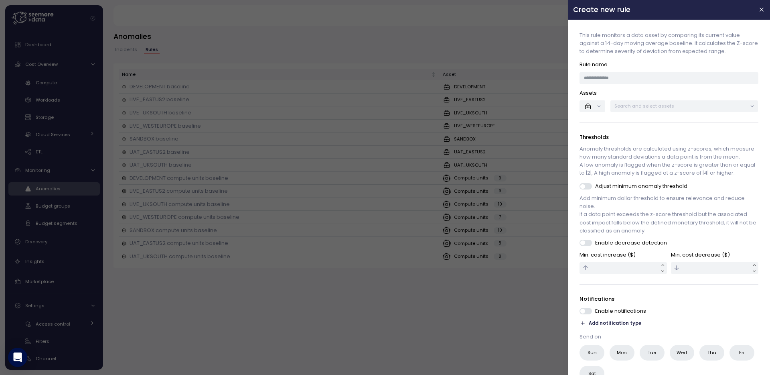
scroll to position [44, 0]
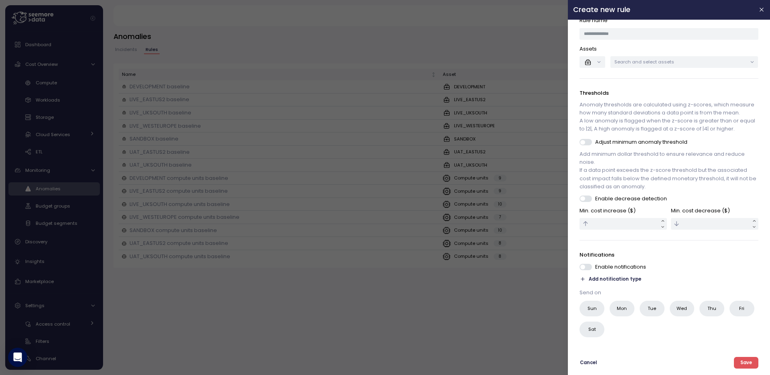
click at [621, 280] on span "Add notification type" at bounding box center [615, 279] width 53 height 8
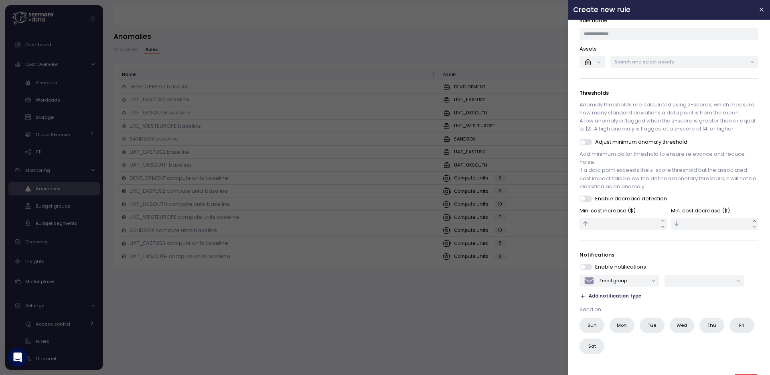
click at [618, 294] on span "Add notification type" at bounding box center [615, 296] width 53 height 8
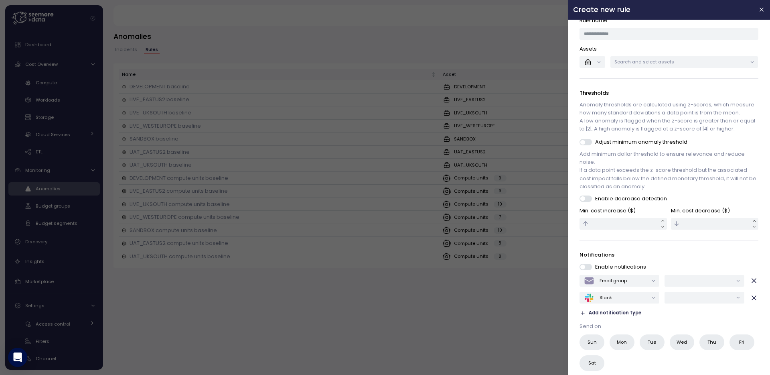
click at [614, 311] on span "Add notification type" at bounding box center [615, 313] width 53 height 8
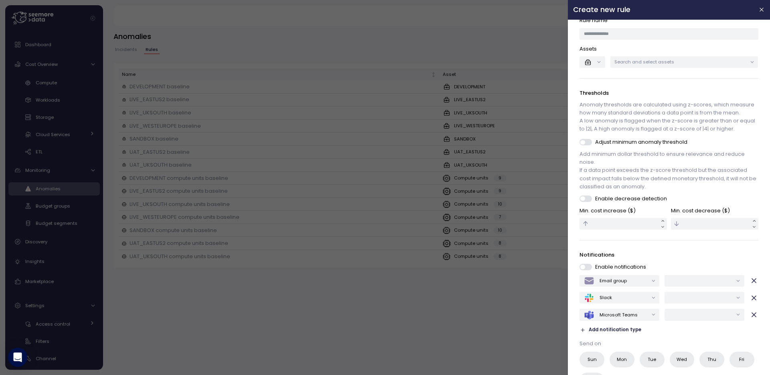
click at [752, 279] on icon "button" at bounding box center [754, 280] width 8 height 8
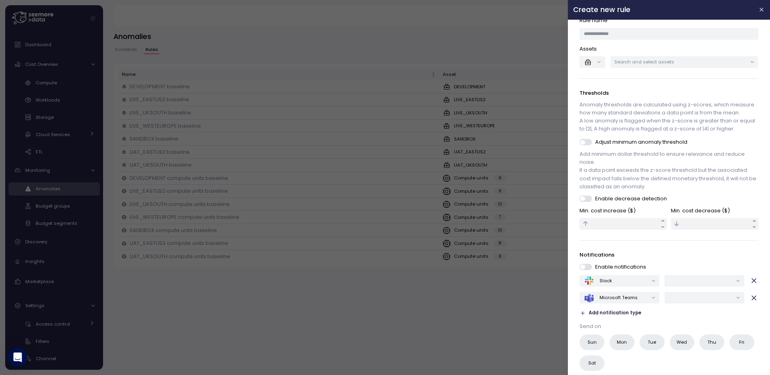
click at [754, 282] on icon "button" at bounding box center [754, 280] width 8 height 8
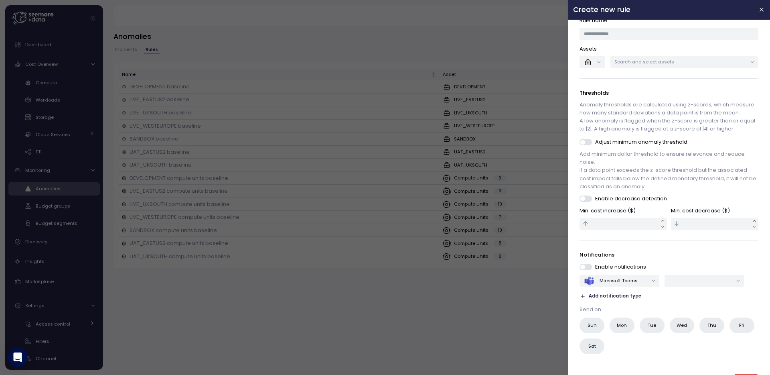
click at [754, 285] on span "button" at bounding box center [754, 280] width 8 height 11
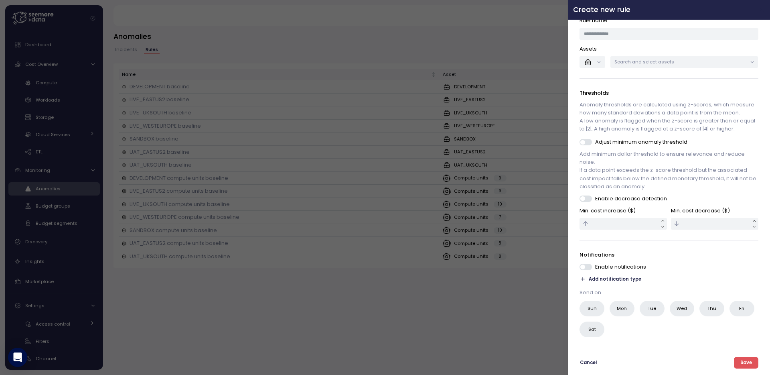
click at [760, 12] on icon "button" at bounding box center [762, 9] width 6 height 6
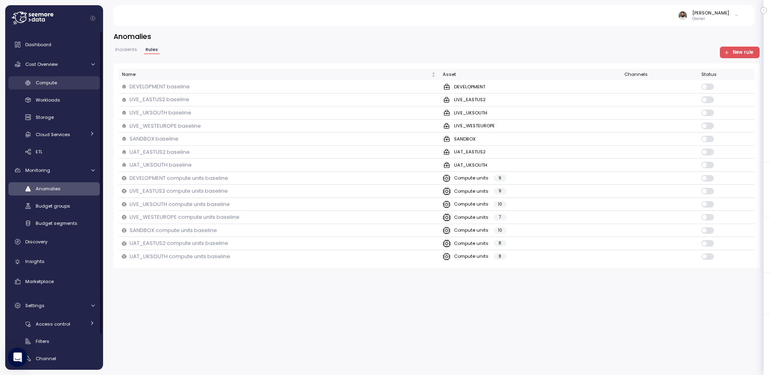
click at [40, 79] on span "Compute" at bounding box center [46, 82] width 21 height 6
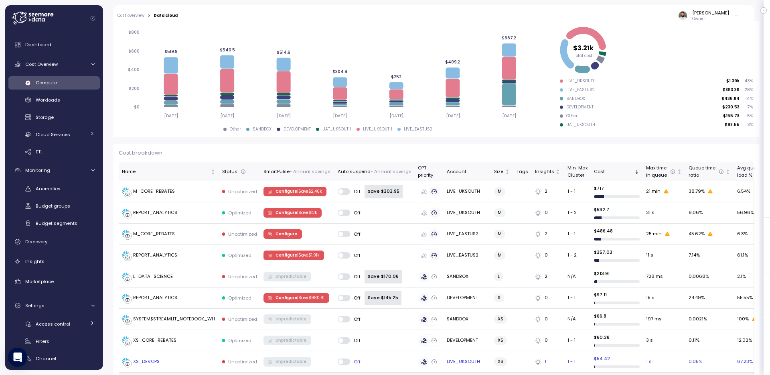
scroll to position [39, 0]
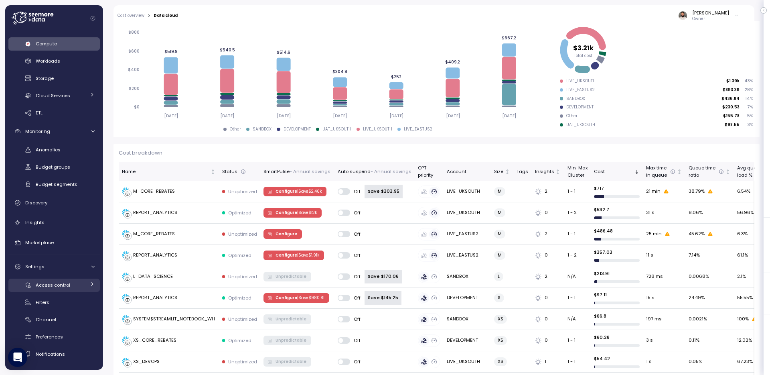
click at [74, 284] on div "Access control" at bounding box center [61, 285] width 50 height 8
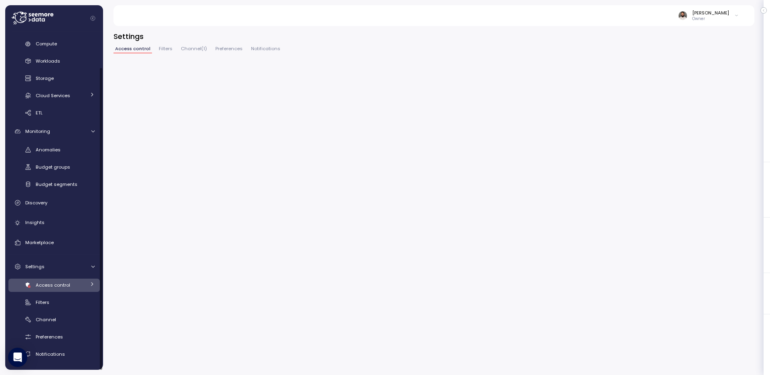
click at [74, 284] on div "Access control" at bounding box center [61, 285] width 50 height 8
click at [71, 302] on div "Users" at bounding box center [70, 302] width 49 height 8
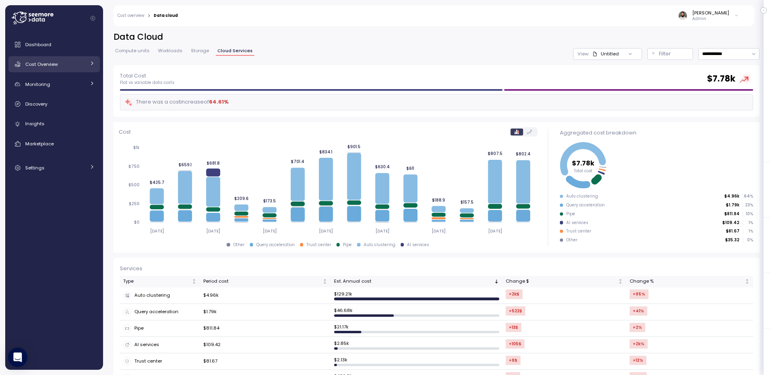
click at [53, 60] on div "Cost Overview" at bounding box center [55, 64] width 60 height 8
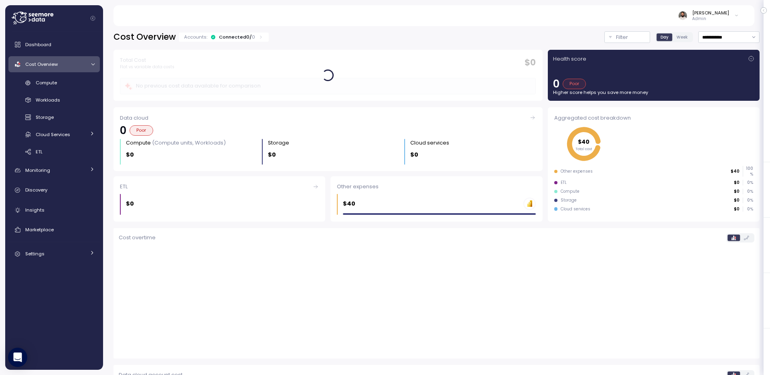
click at [234, 41] on div "Accounts: Connected 0 / 0" at bounding box center [224, 37] width 90 height 9
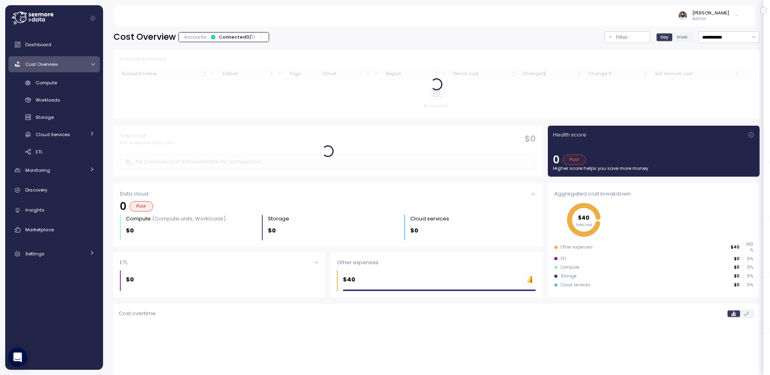
click at [234, 41] on div "Accounts: Connected 0 / 0" at bounding box center [224, 37] width 90 height 9
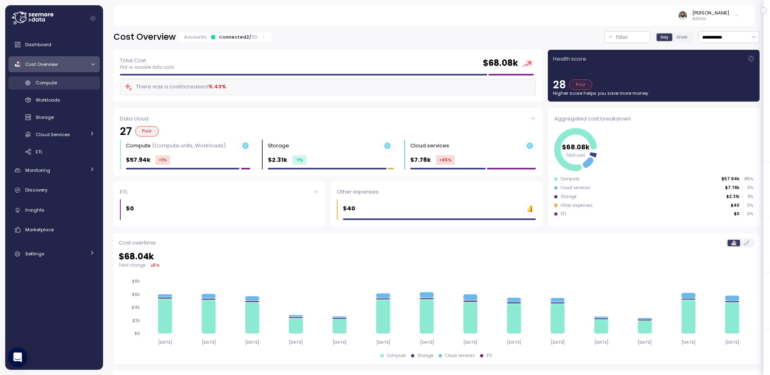
click at [76, 80] on div "Compute" at bounding box center [65, 83] width 59 height 8
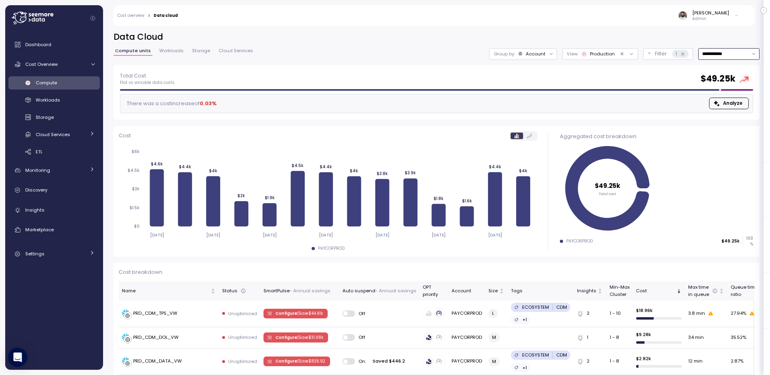
click at [725, 58] on input "**********" at bounding box center [729, 54] width 61 height 12
click at [726, 109] on div "Last 30 days" at bounding box center [727, 112] width 30 height 6
type input "**********"
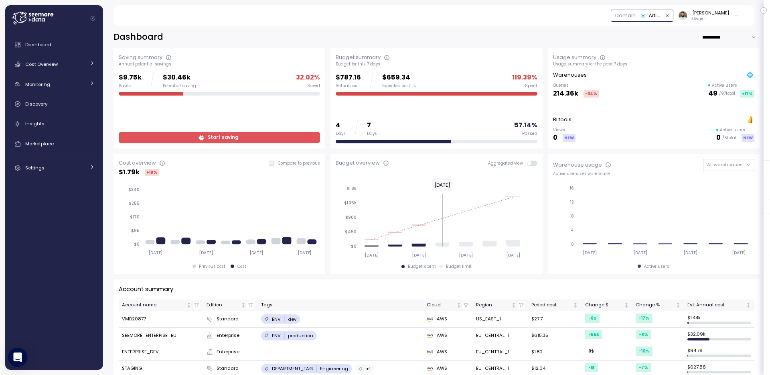
click at [656, 17] on div "Artlist Domain" at bounding box center [651, 15] width 21 height 7
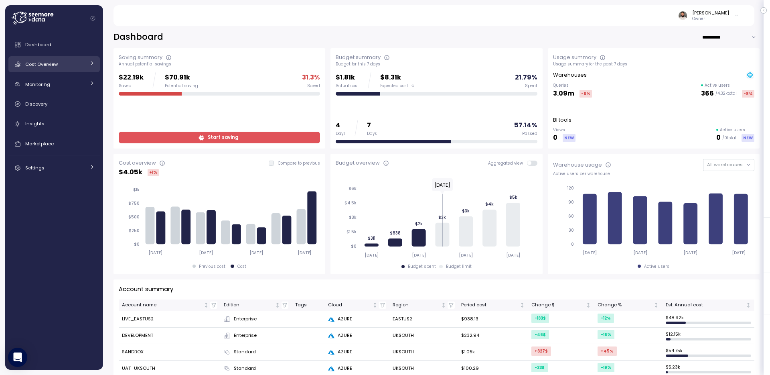
click at [78, 64] on div "Cost Overview" at bounding box center [55, 64] width 60 height 8
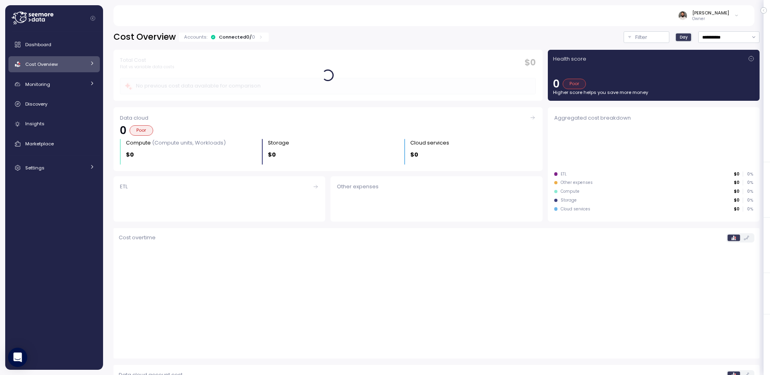
click at [76, 75] on div "Dashboard Cost Overview Compute Workloads Storage Cloud Services Clustering col…" at bounding box center [53, 106] width 91 height 139
click at [78, 70] on link "Cost Overview" at bounding box center [53, 64] width 91 height 16
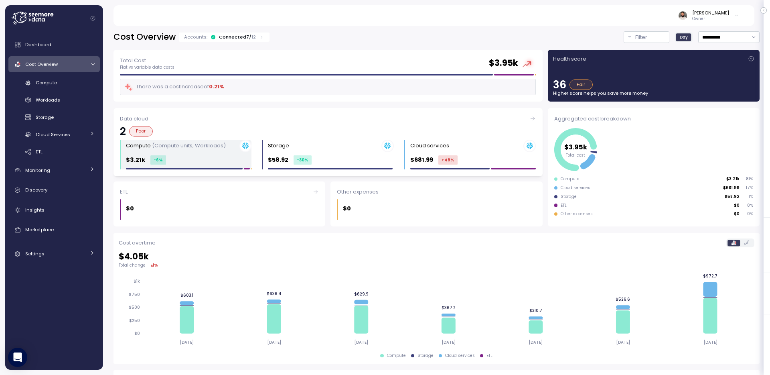
click at [223, 156] on div "$3.21k -6 %" at bounding box center [189, 159] width 126 height 9
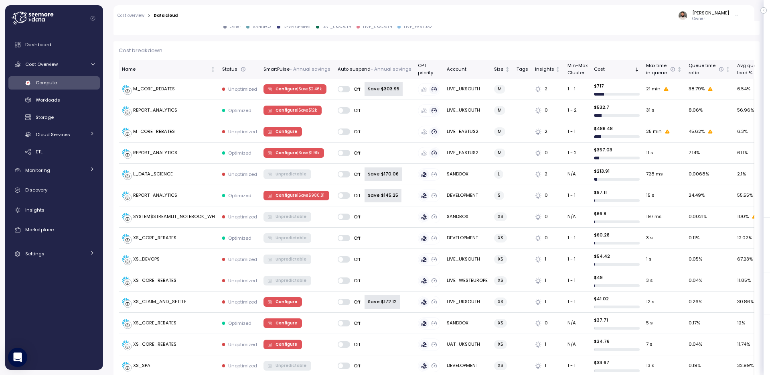
scroll to position [201, 0]
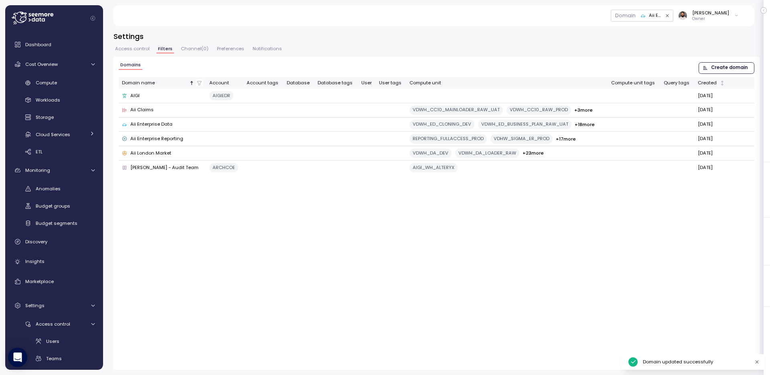
scroll to position [91, 0]
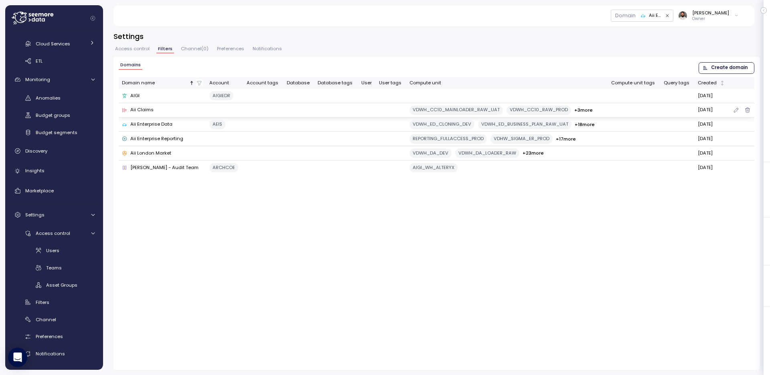
click at [221, 112] on td at bounding box center [224, 110] width 37 height 14
click at [736, 110] on icon "button" at bounding box center [736, 110] width 6 height 10
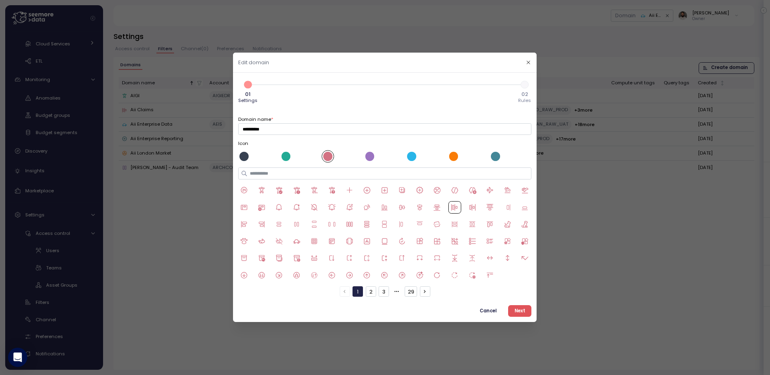
click at [513, 310] on button "Next" at bounding box center [519, 311] width 23 height 12
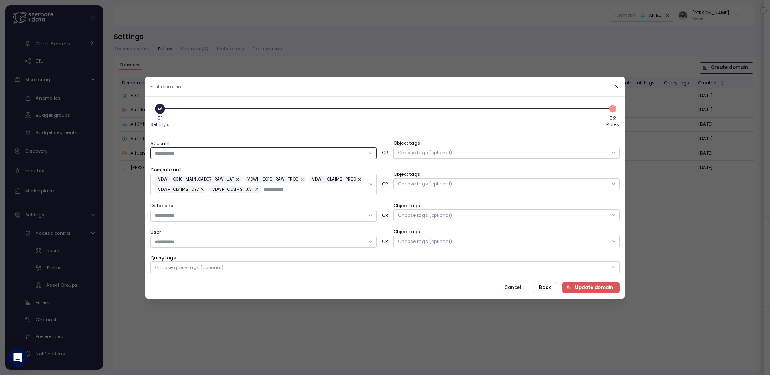
click at [327, 156] on input "Account" at bounding box center [260, 152] width 211 height 7
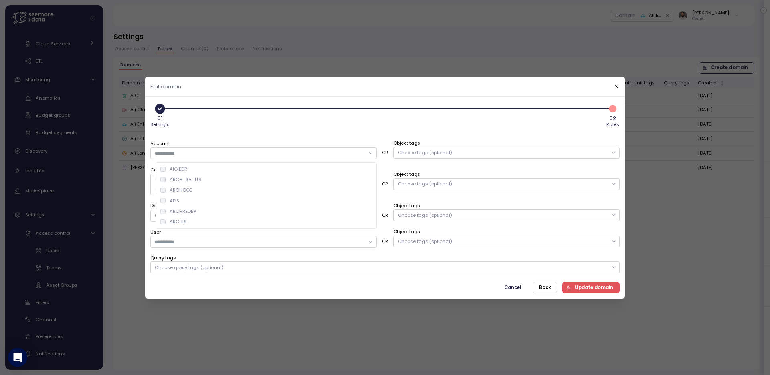
click at [335, 138] on div "Account OR Object tags Choose tags (optional) Compute unit VDWH_CC10_MAINLOADER…" at bounding box center [384, 200] width 469 height 144
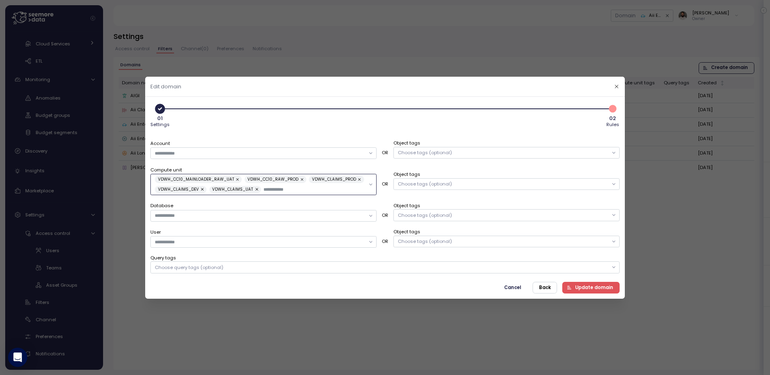
click at [319, 191] on input "Compute unit" at bounding box center [315, 188] width 102 height 7
click at [312, 156] on input "Account" at bounding box center [260, 152] width 211 height 7
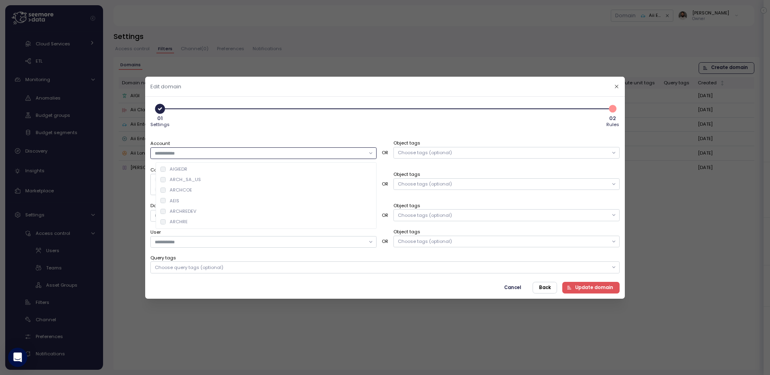
click at [270, 199] on div "AEIS" at bounding box center [266, 200] width 218 height 10
click at [582, 286] on span "Update domain" at bounding box center [594, 287] width 38 height 11
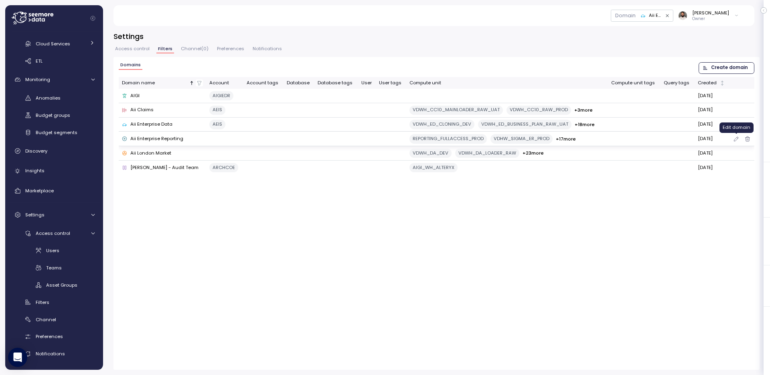
click at [735, 141] on icon "button" at bounding box center [736, 139] width 6 height 10
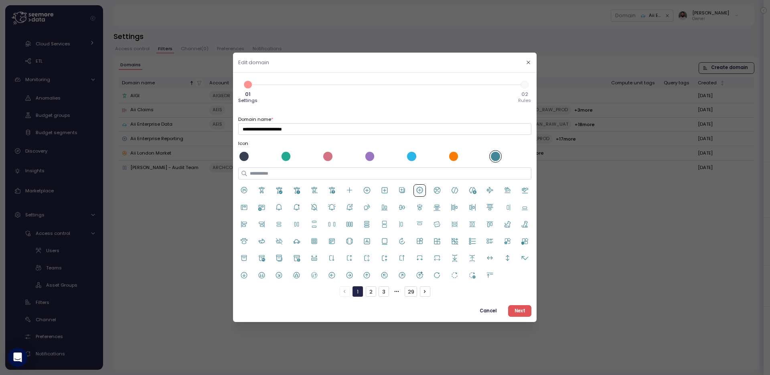
click at [514, 315] on button "Next" at bounding box center [519, 311] width 23 height 12
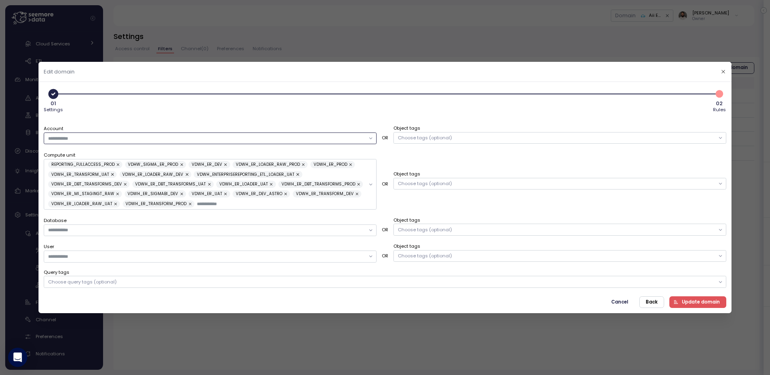
click at [160, 138] on input "Account" at bounding box center [206, 137] width 317 height 7
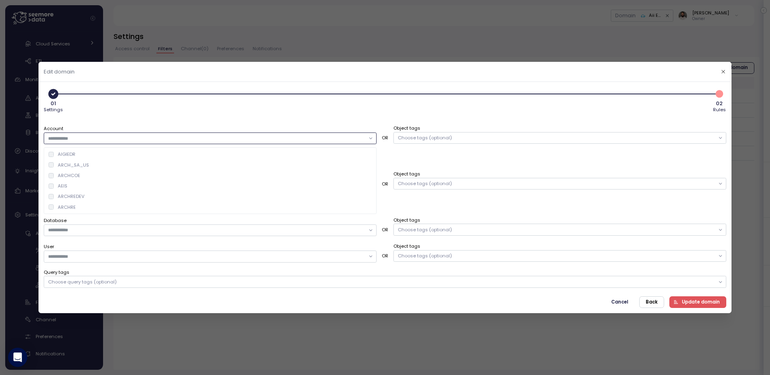
click at [127, 186] on div "AEIS" at bounding box center [210, 186] width 330 height 10
click at [700, 303] on span "Update domain" at bounding box center [701, 302] width 38 height 11
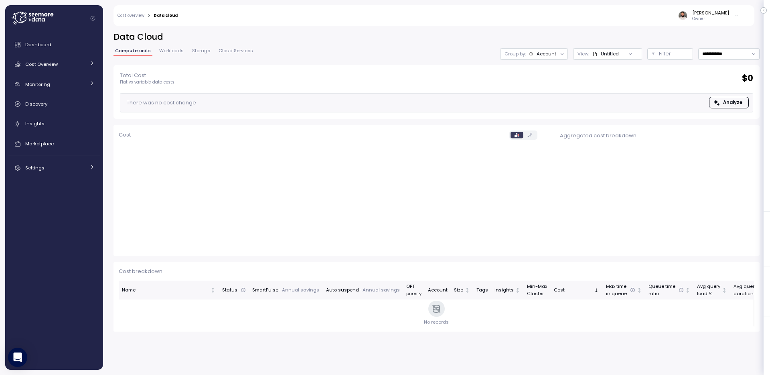
click at [731, 16] on div "[PERSON_NAME] Owner" at bounding box center [709, 16] width 61 height 12
click at [56, 20] on div at bounding box center [57, 18] width 91 height 26
click at [42, 20] on icon at bounding box center [43, 19] width 3 height 3
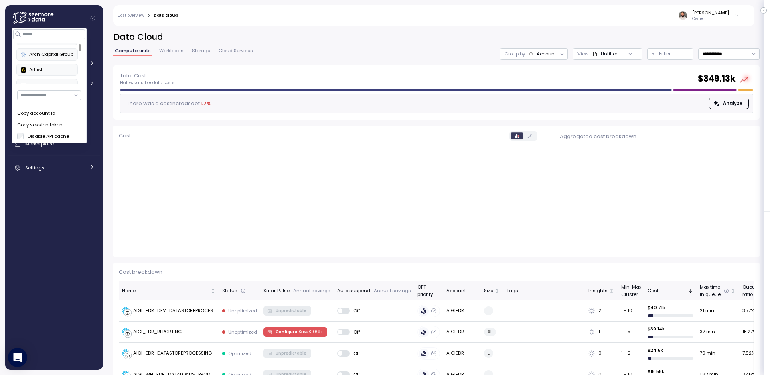
scroll to position [10, 0]
click at [59, 96] on input "button" at bounding box center [49, 95] width 64 height 10
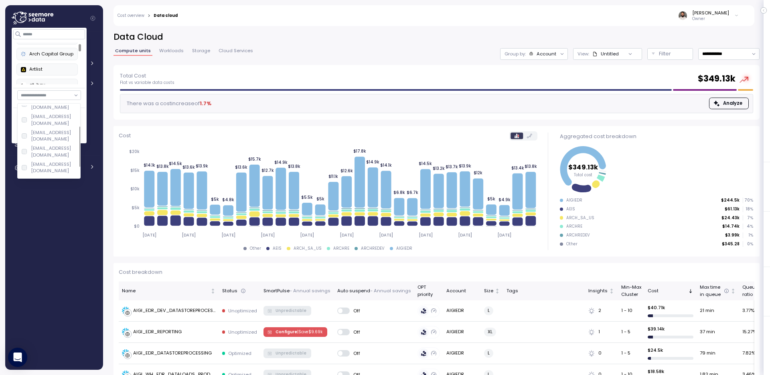
scroll to position [39, 0]
click at [61, 130] on div "[EMAIL_ADDRESS][DOMAIN_NAME]" at bounding box center [49, 138] width 60 height 16
type input "**********"
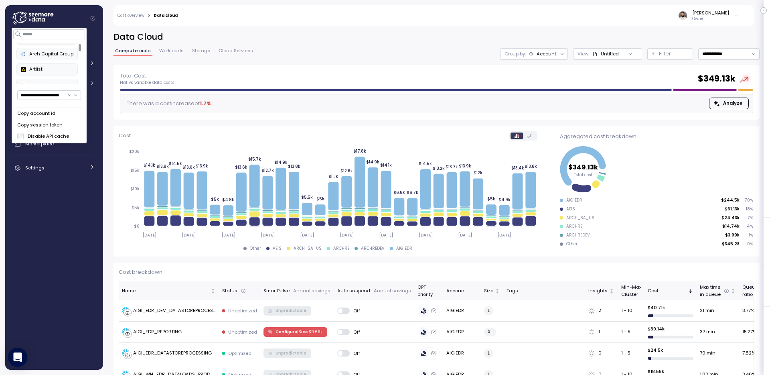
click at [448, 33] on h2 "Data Cloud" at bounding box center [437, 37] width 646 height 12
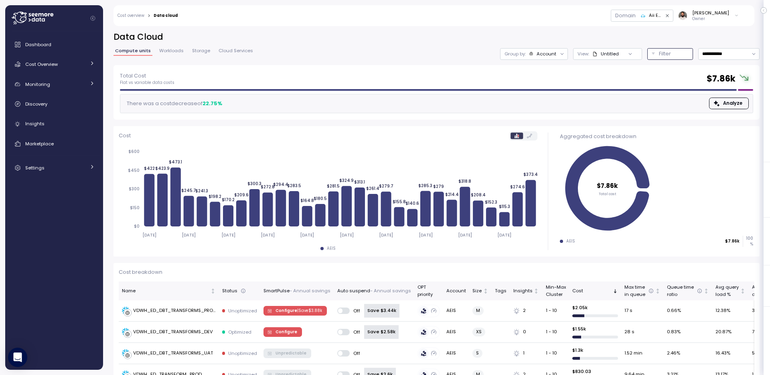
click at [666, 57] on p "Filter" at bounding box center [665, 54] width 12 height 8
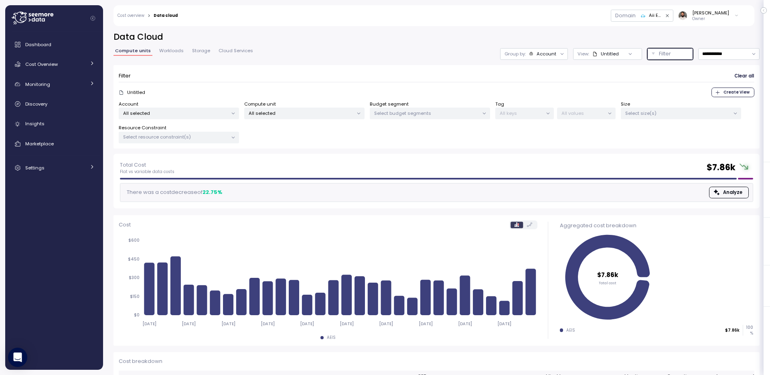
click at [287, 112] on p "All selected" at bounding box center [301, 113] width 105 height 6
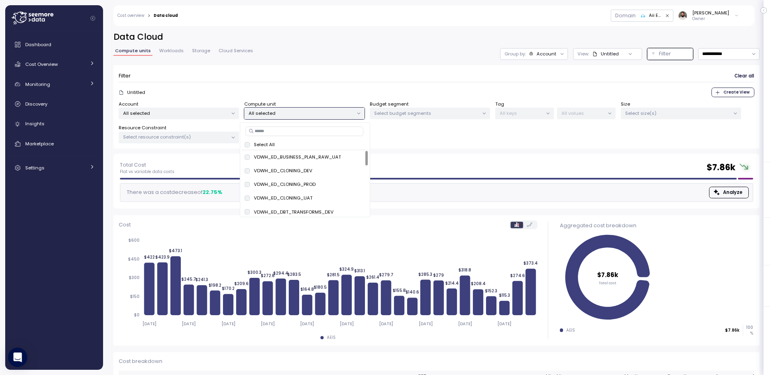
click at [299, 91] on div "Untitled Create View" at bounding box center [437, 92] width 636 height 10
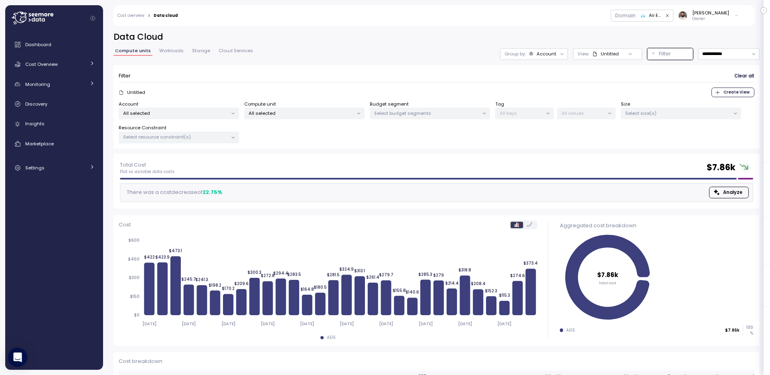
click at [543, 52] on div "Account" at bounding box center [547, 54] width 20 height 6
click at [542, 96] on p "Compute unit" at bounding box center [539, 98] width 32 height 6
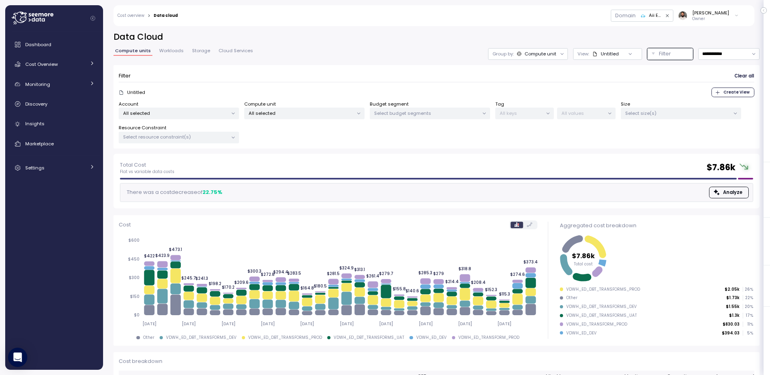
click at [636, 15] on div "Domain" at bounding box center [626, 16] width 20 height 8
click at [661, 16] on div "Aii Enterprise Data" at bounding box center [655, 15] width 13 height 7
click at [501, 73] on div "Filter Clear all" at bounding box center [437, 76] width 636 height 12
click at [593, 53] on icon at bounding box center [595, 54] width 4 height 4
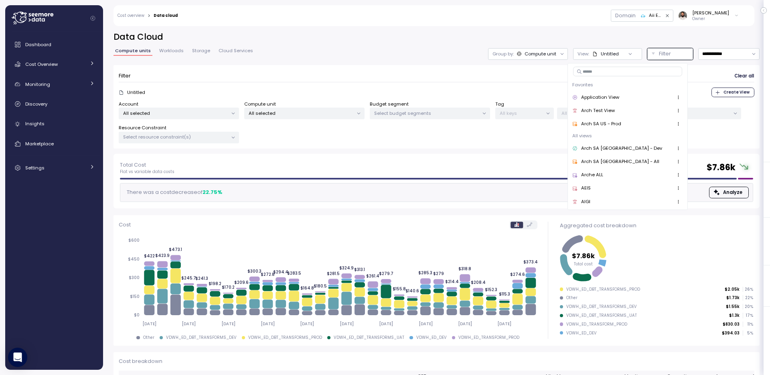
click at [591, 37] on h2 "Data Cloud" at bounding box center [437, 37] width 646 height 12
